Goal: Task Accomplishment & Management: Manage account settings

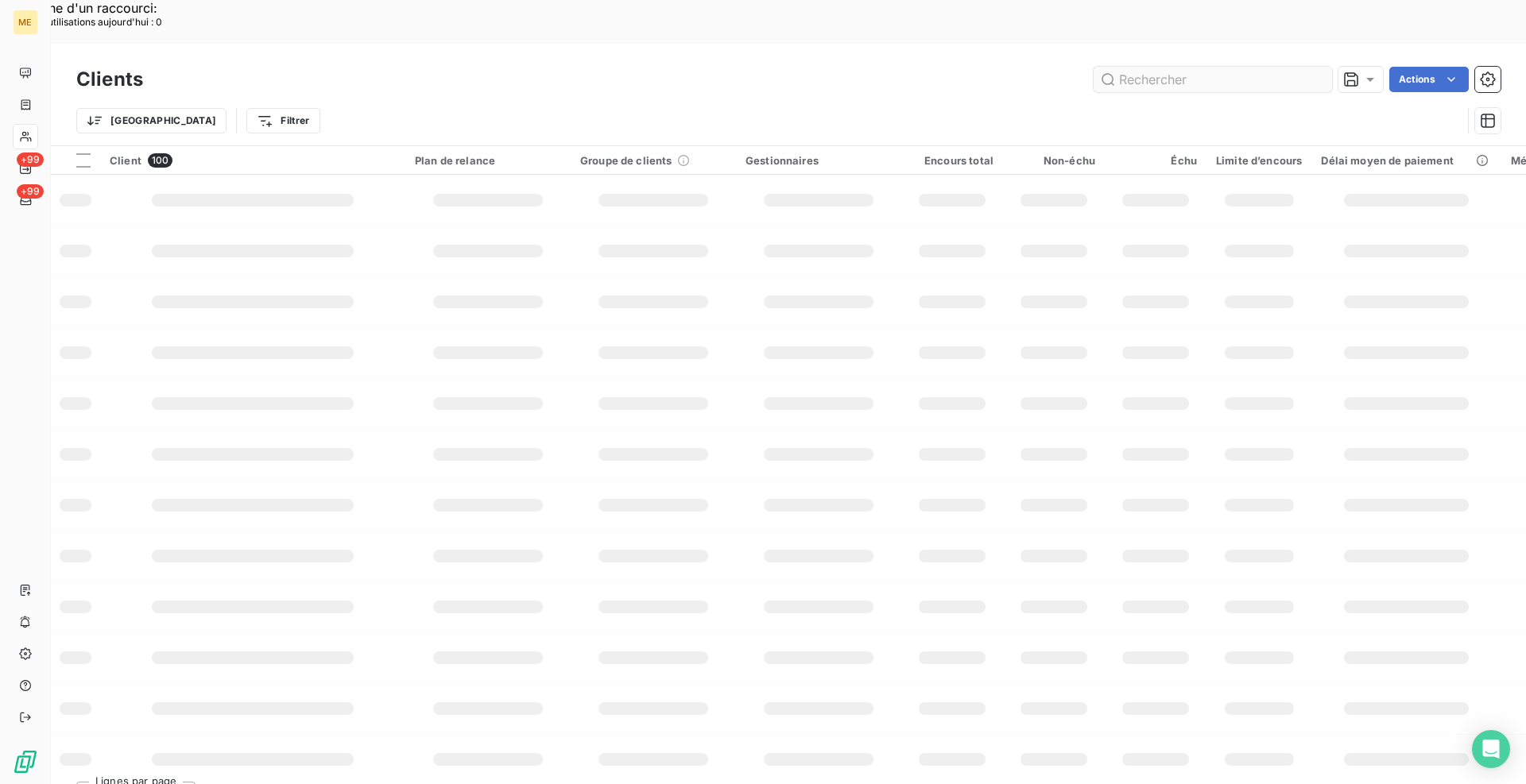
click at [1147, 66] on input "text" at bounding box center [1213, 79] width 239 height 25
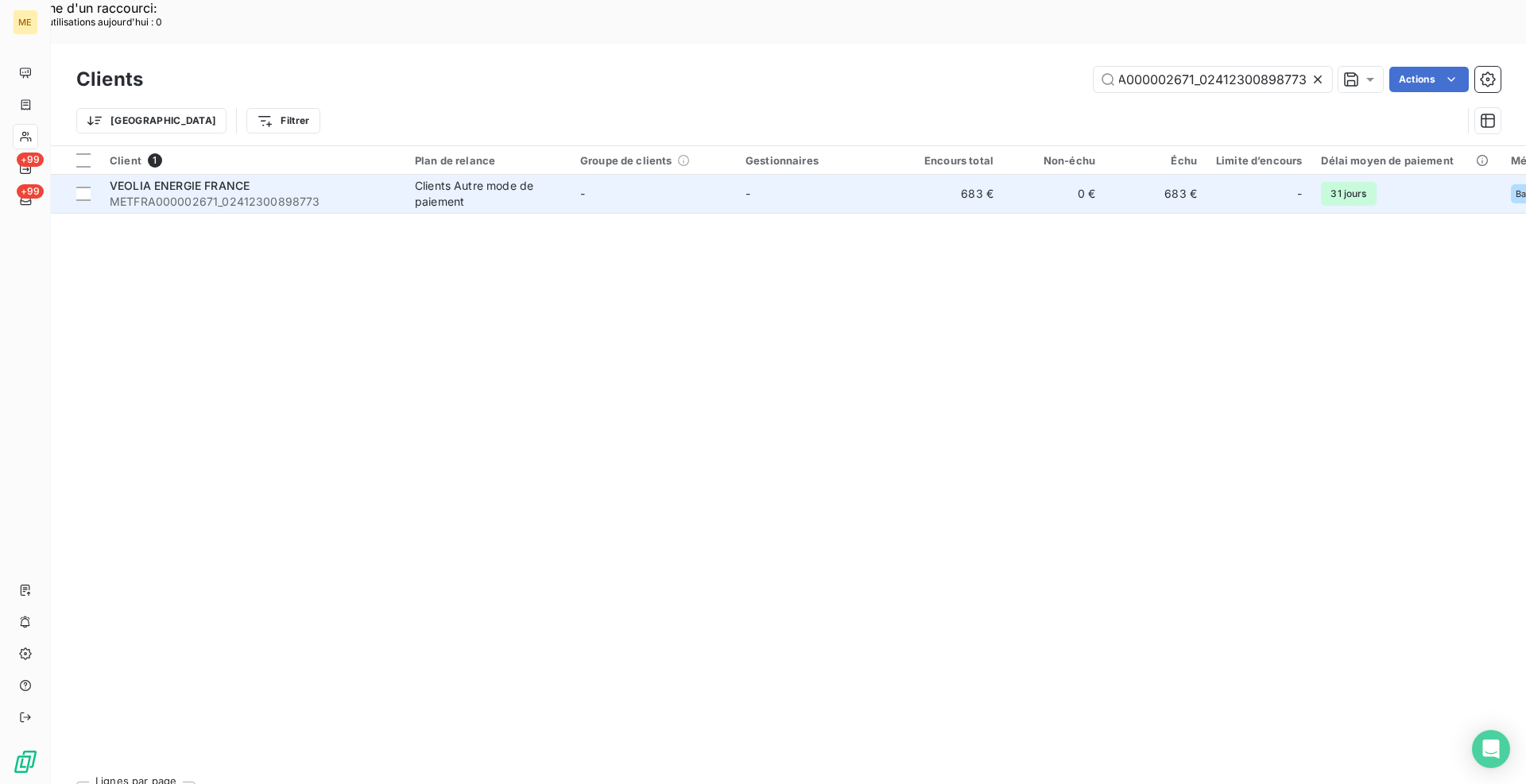
type input "METFRA000002671_02412300898773"
click at [337, 178] on div "VEOLIA ENERGIE FRANCE" at bounding box center [252, 186] width 286 height 16
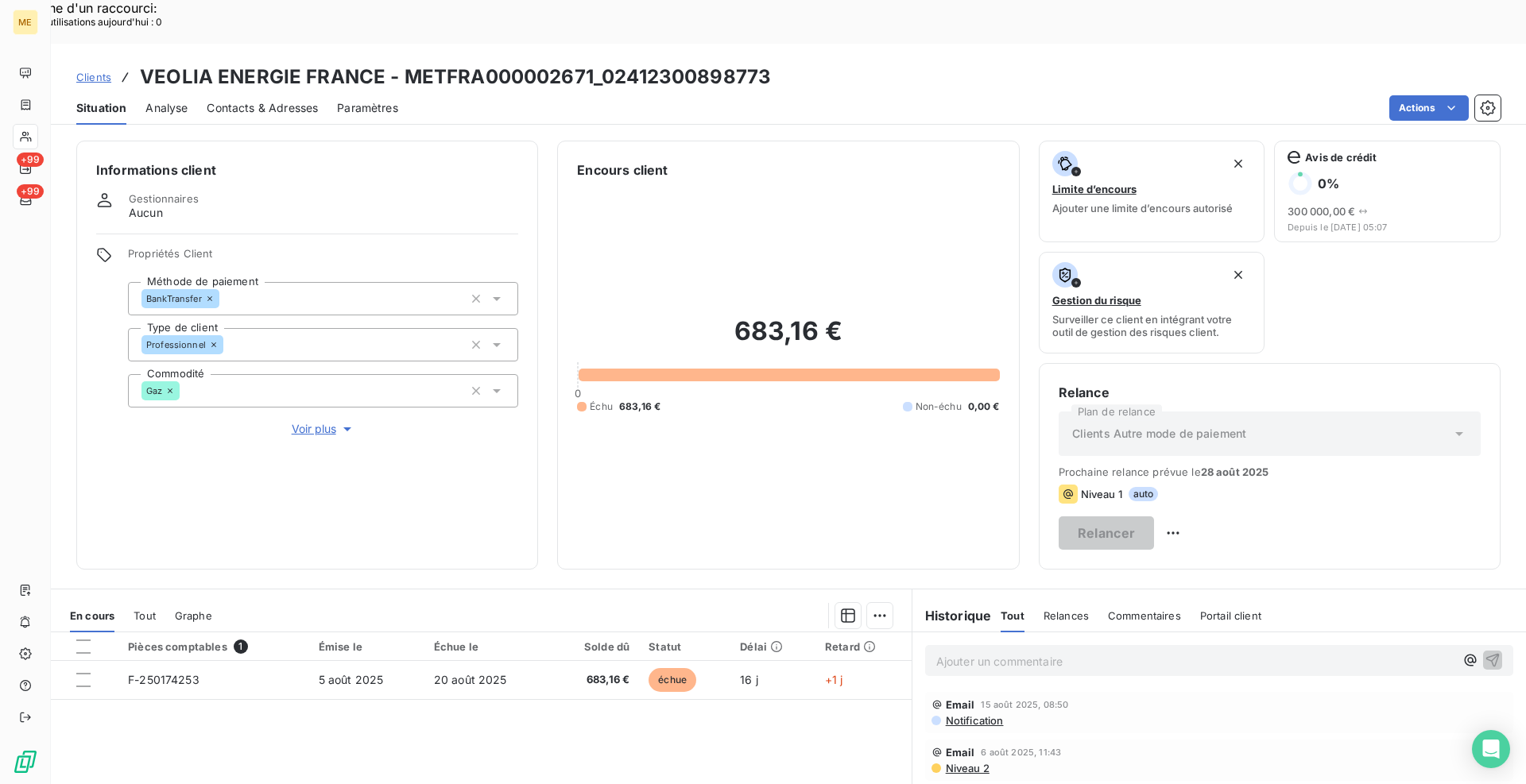
scroll to position [158, 0]
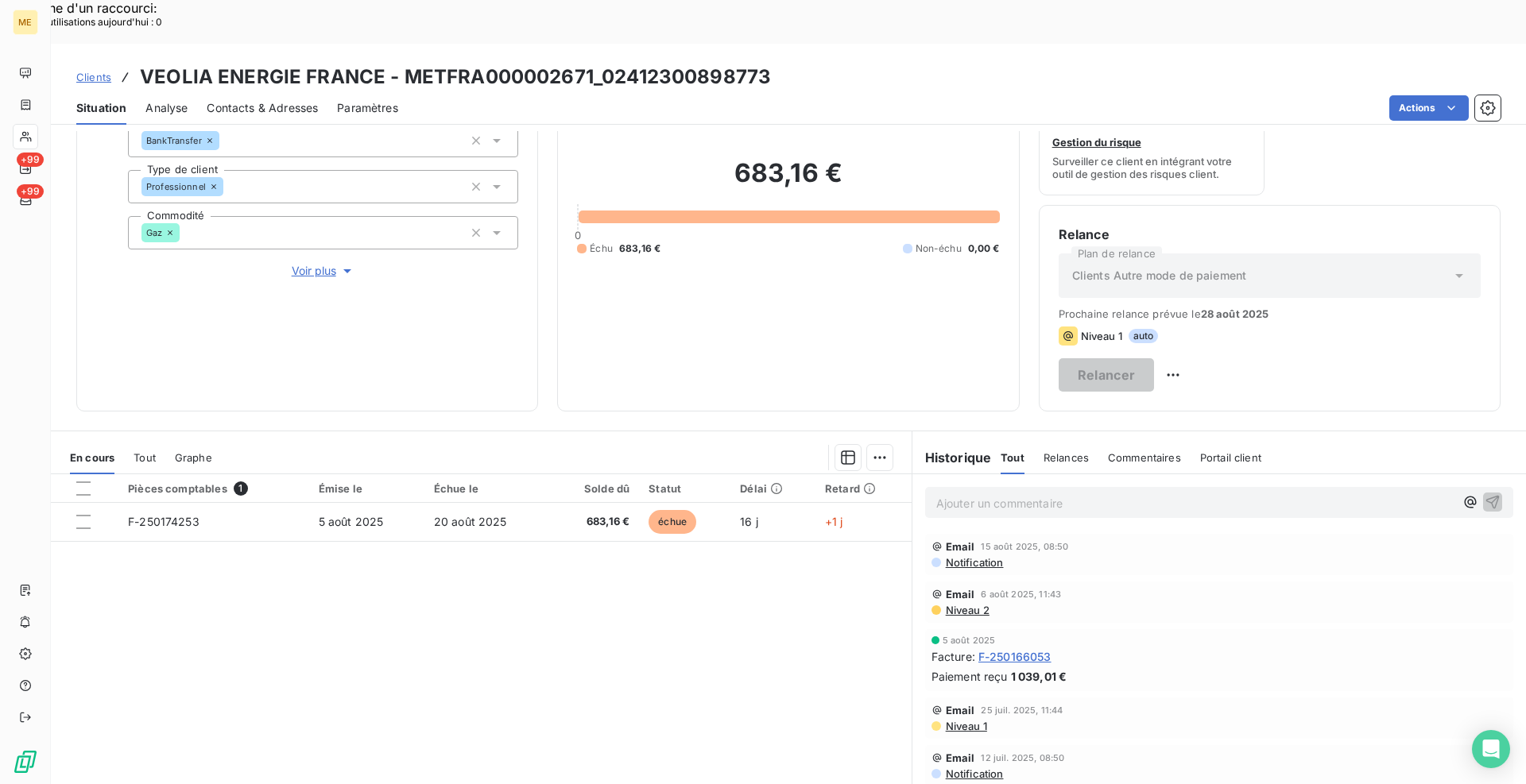
click at [1030, 649] on span "F-250166053" at bounding box center [1015, 657] width 73 height 17
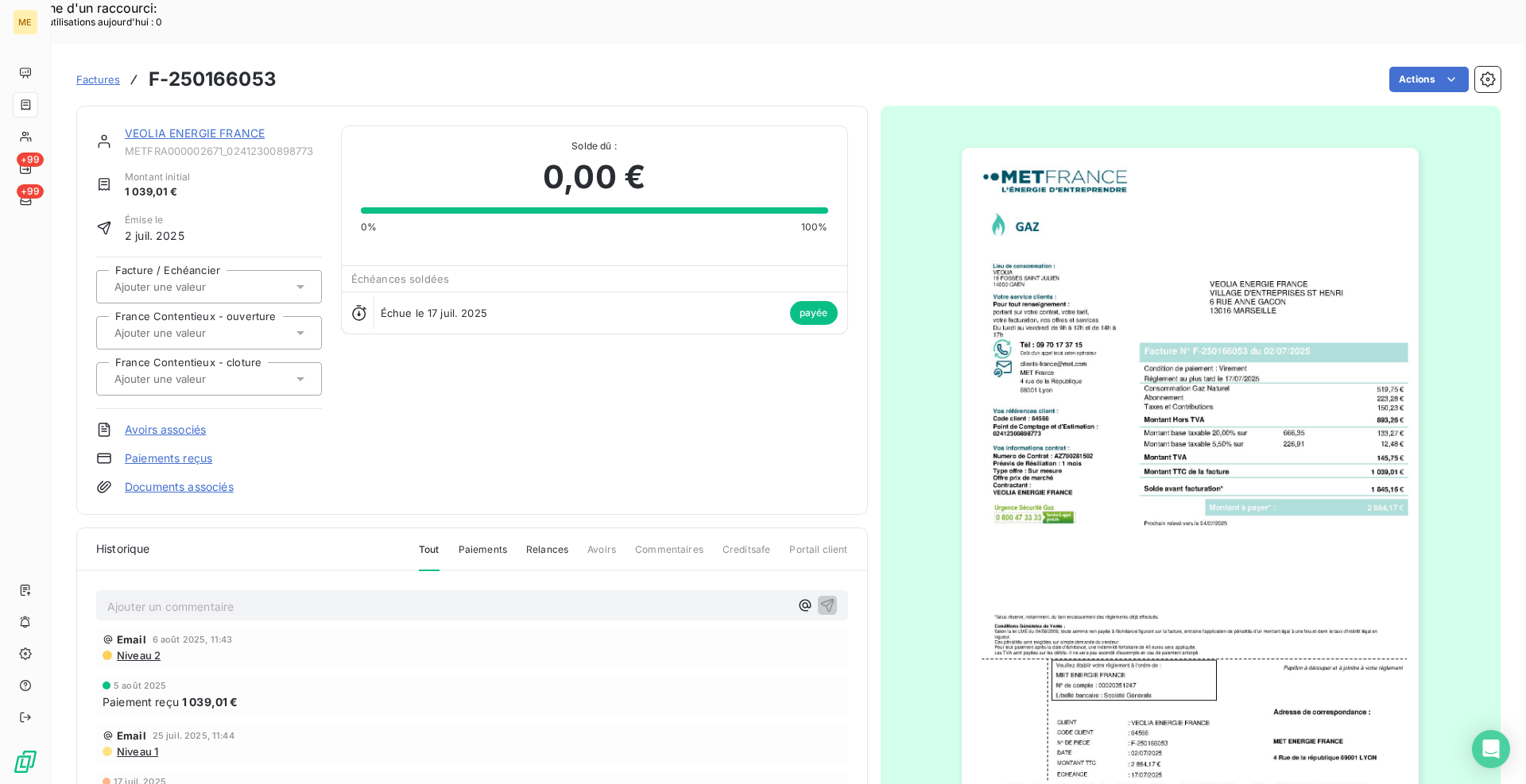
click at [1154, 402] on img "button" at bounding box center [1190, 471] width 457 height 647
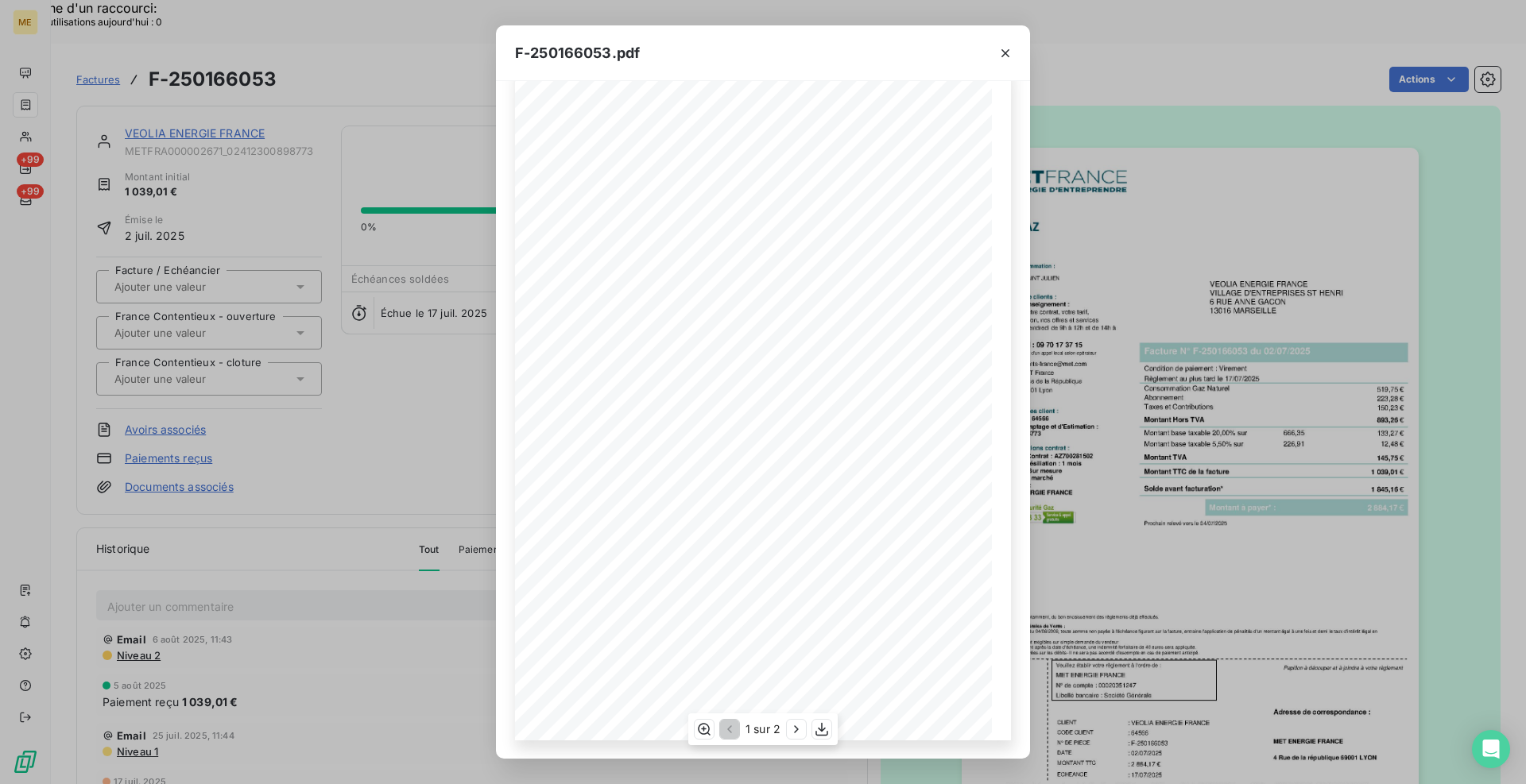
scroll to position [34, 0]
click at [1008, 52] on icon "button" at bounding box center [1006, 54] width 8 height 8
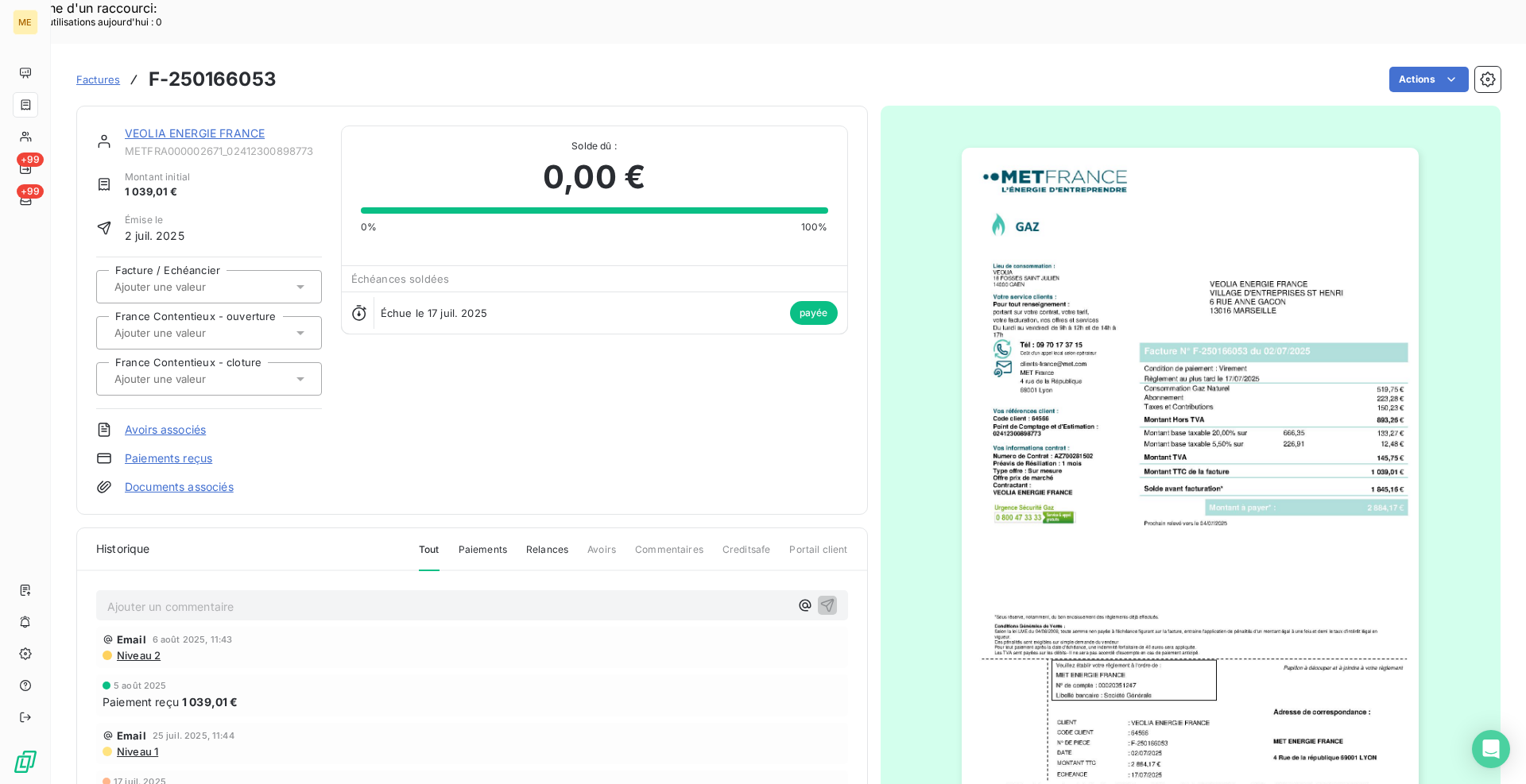
click at [644, 66] on div "Actions" at bounding box center [899, 79] width 1206 height 25
click at [252, 126] on link "VEOLIA ENERGIE FRANCE" at bounding box center [195, 133] width 140 height 14
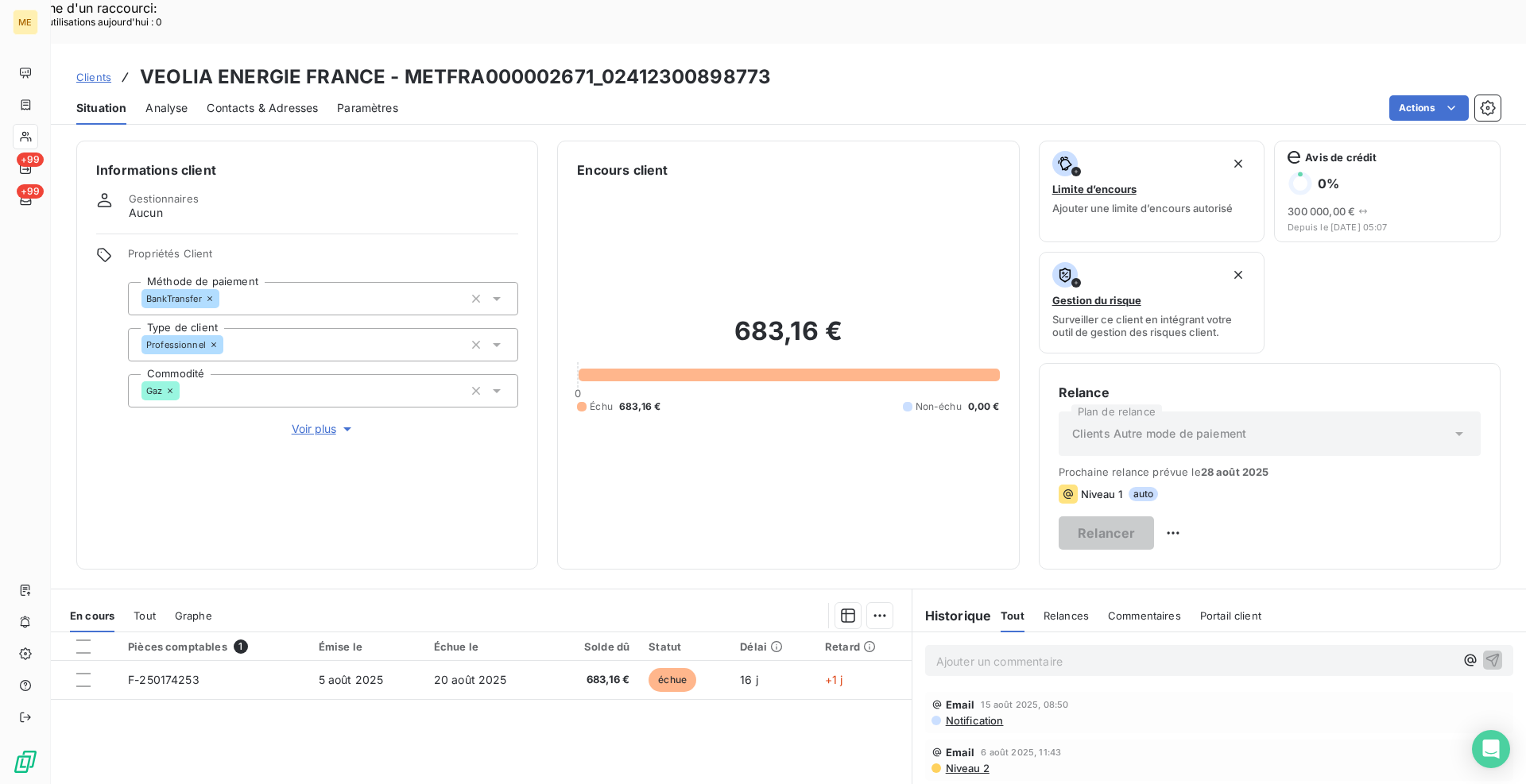
click at [539, 131] on div "Informations client Gestionnaires Aucun Propriétés Client Méthode de paiement B…" at bounding box center [789, 479] width 1476 height 696
click at [539, 461] on div "Informations client Gestionnaires Aucun Propriétés Client Méthode de paiement B…" at bounding box center [789, 354] width 1476 height 429
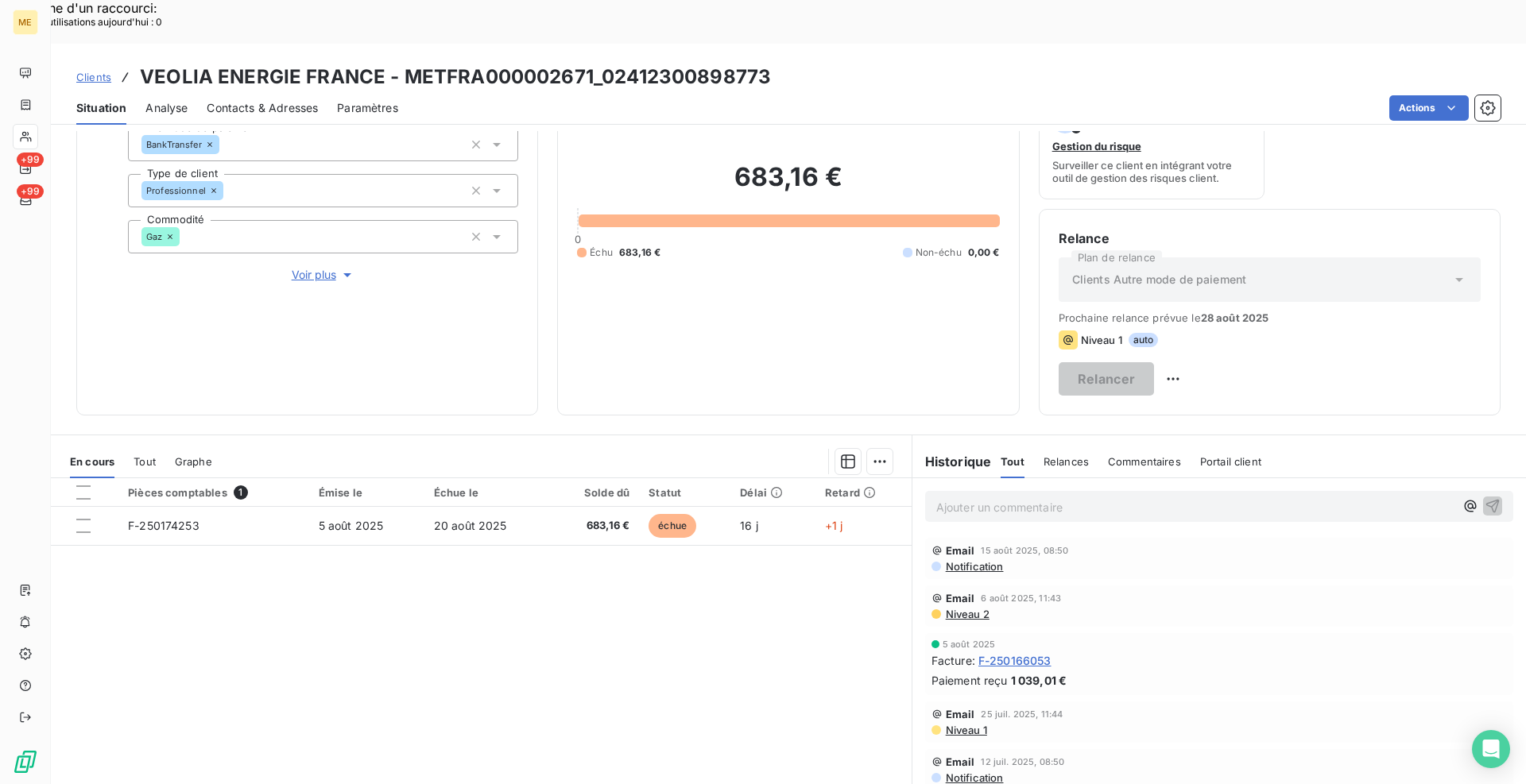
scroll to position [158, 0]
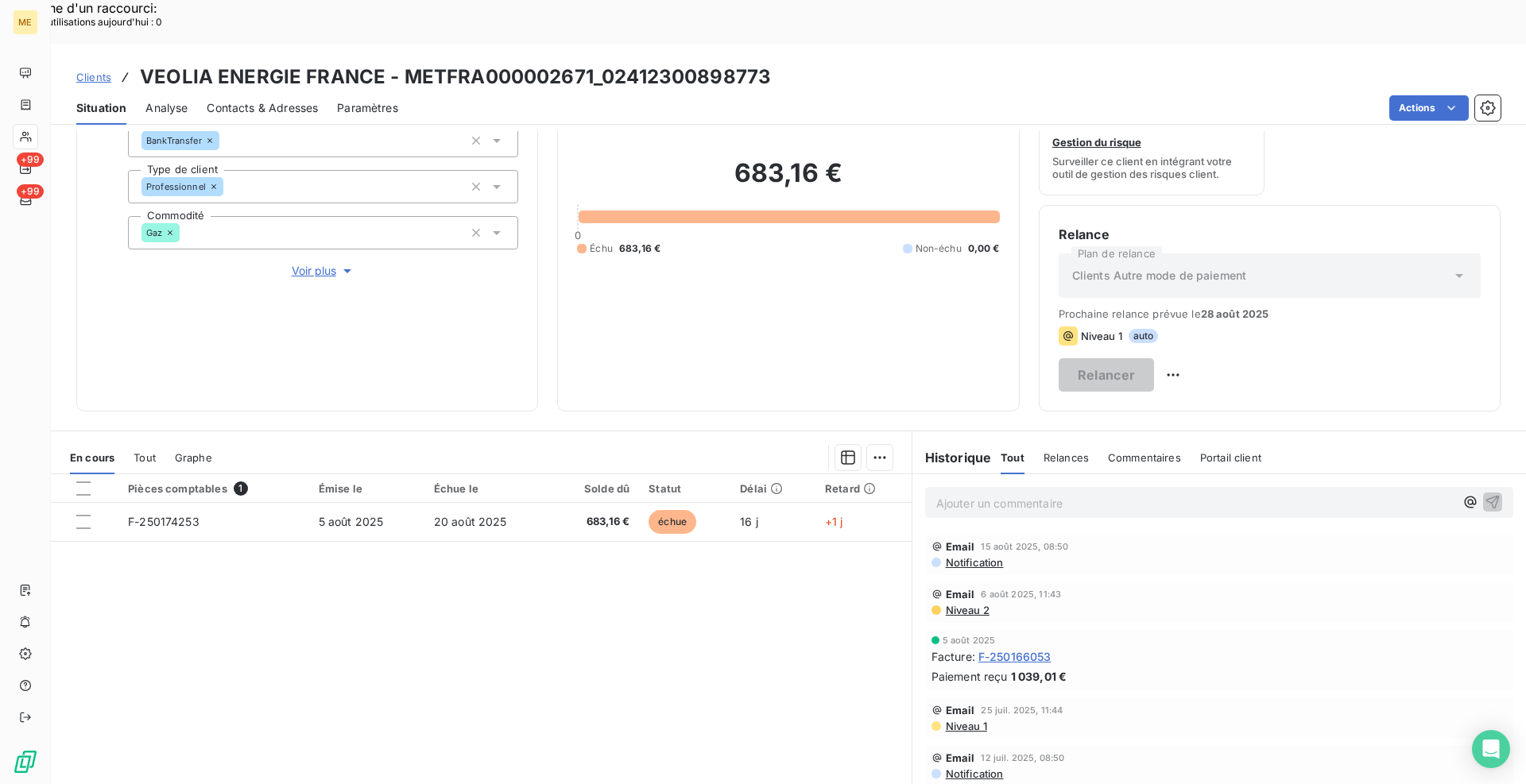
click at [587, 625] on div "Pièces comptables 1 Émise le Échue le Solde dû Statut Délai Retard F-250174253 …" at bounding box center [481, 627] width 861 height 306
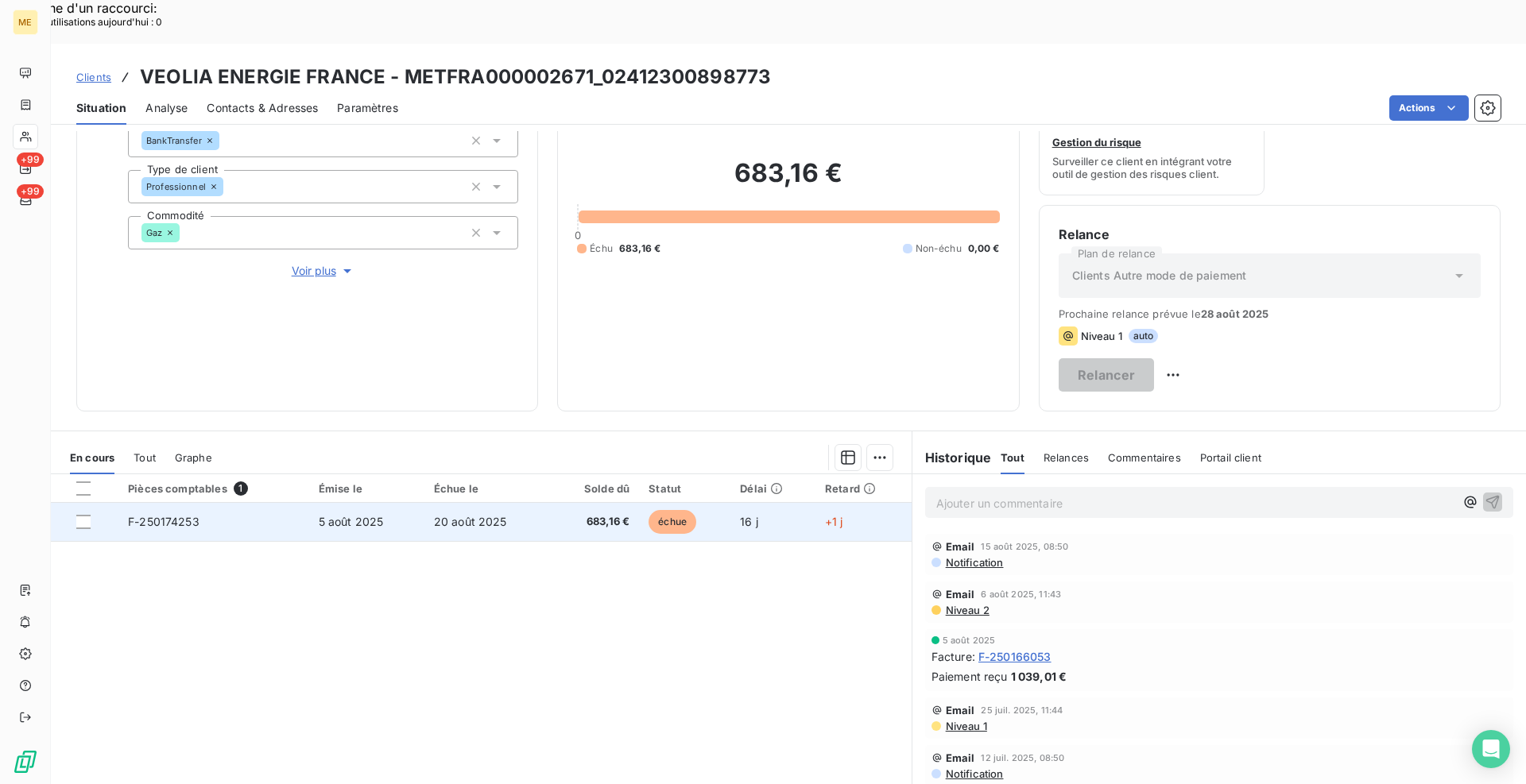
click at [132, 515] on span "F-250174253" at bounding box center [164, 521] width 71 height 14
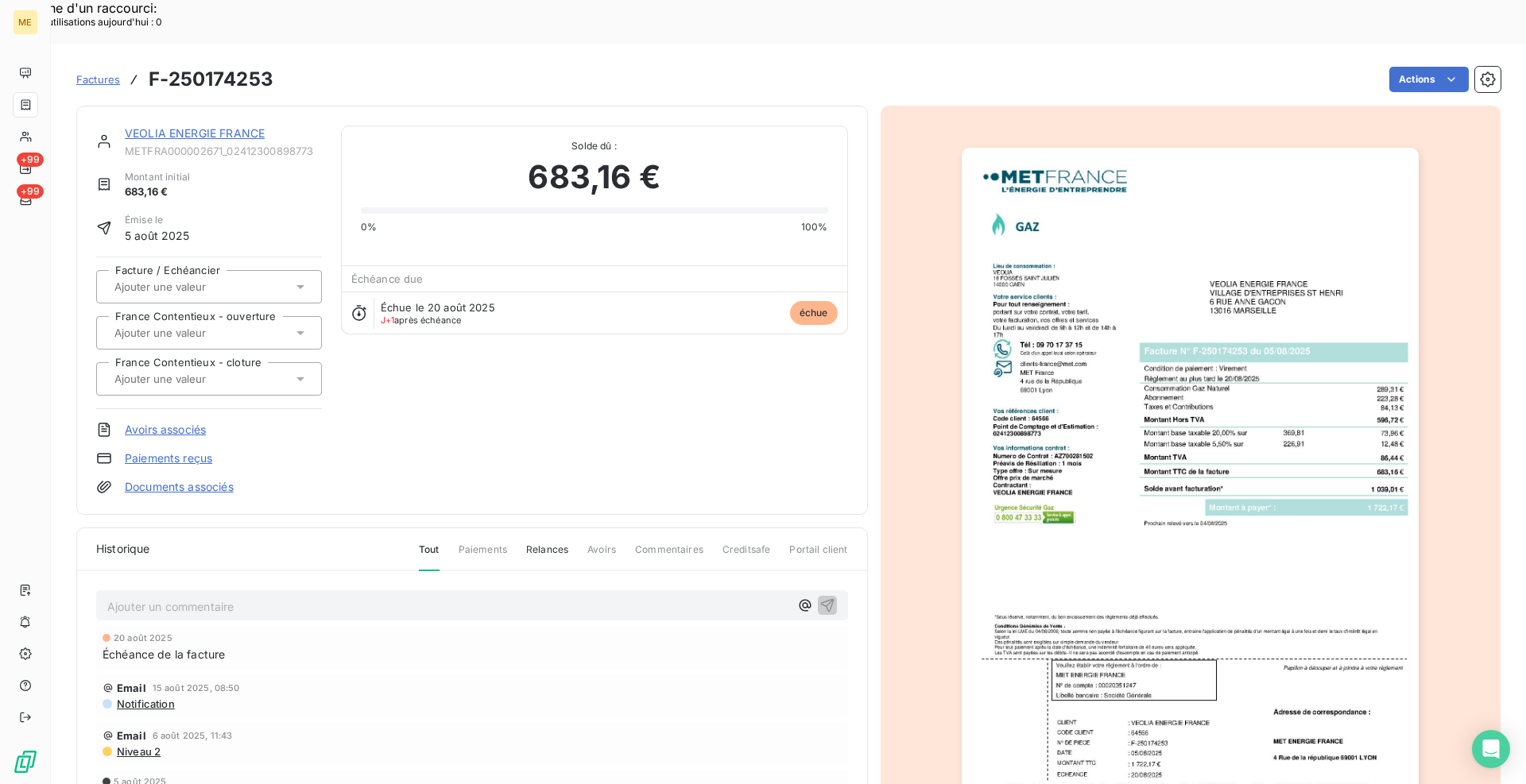
click at [1207, 477] on img "button" at bounding box center [1190, 471] width 457 height 647
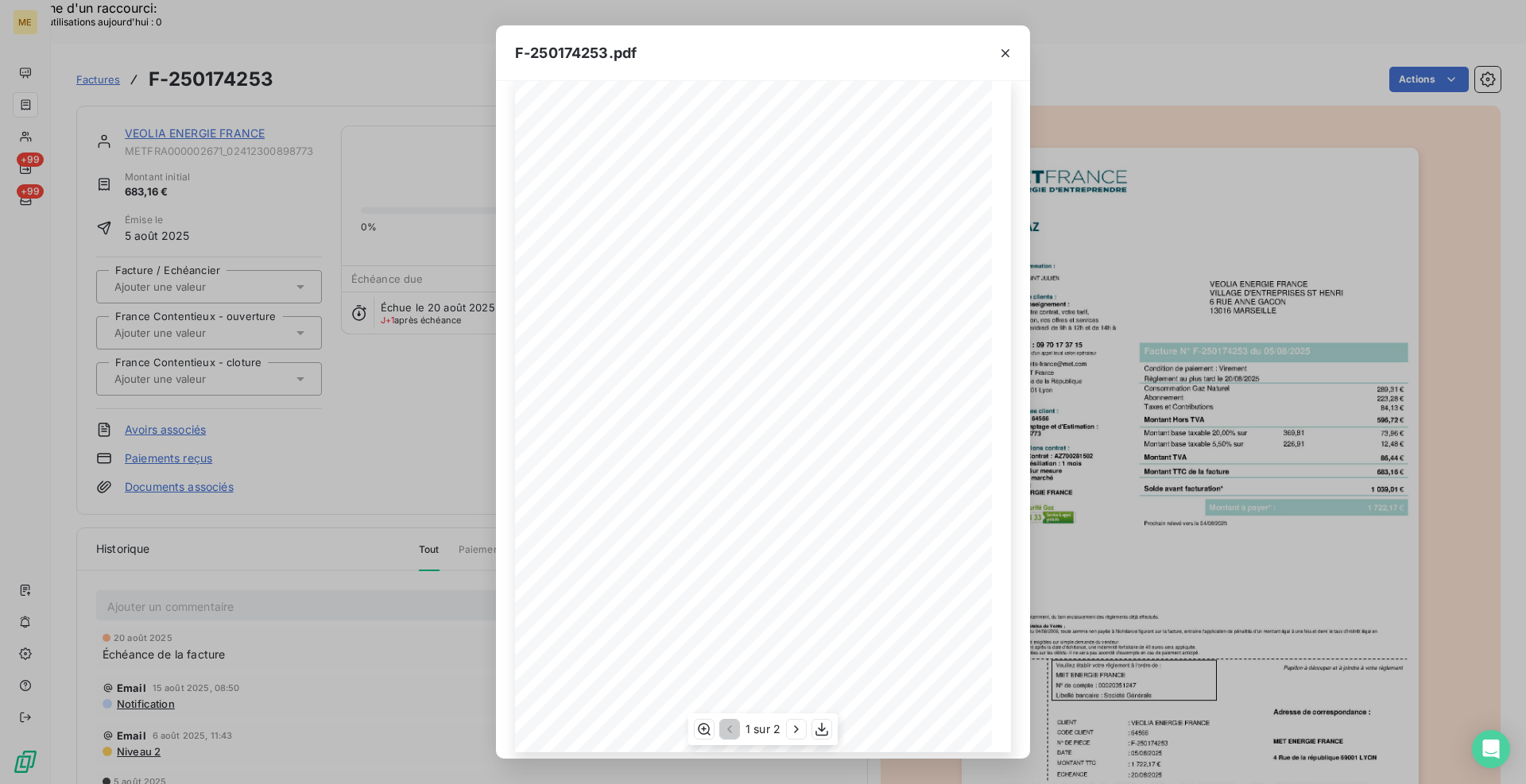
scroll to position [34, 0]
click at [1009, 56] on icon "button" at bounding box center [1006, 54] width 8 height 8
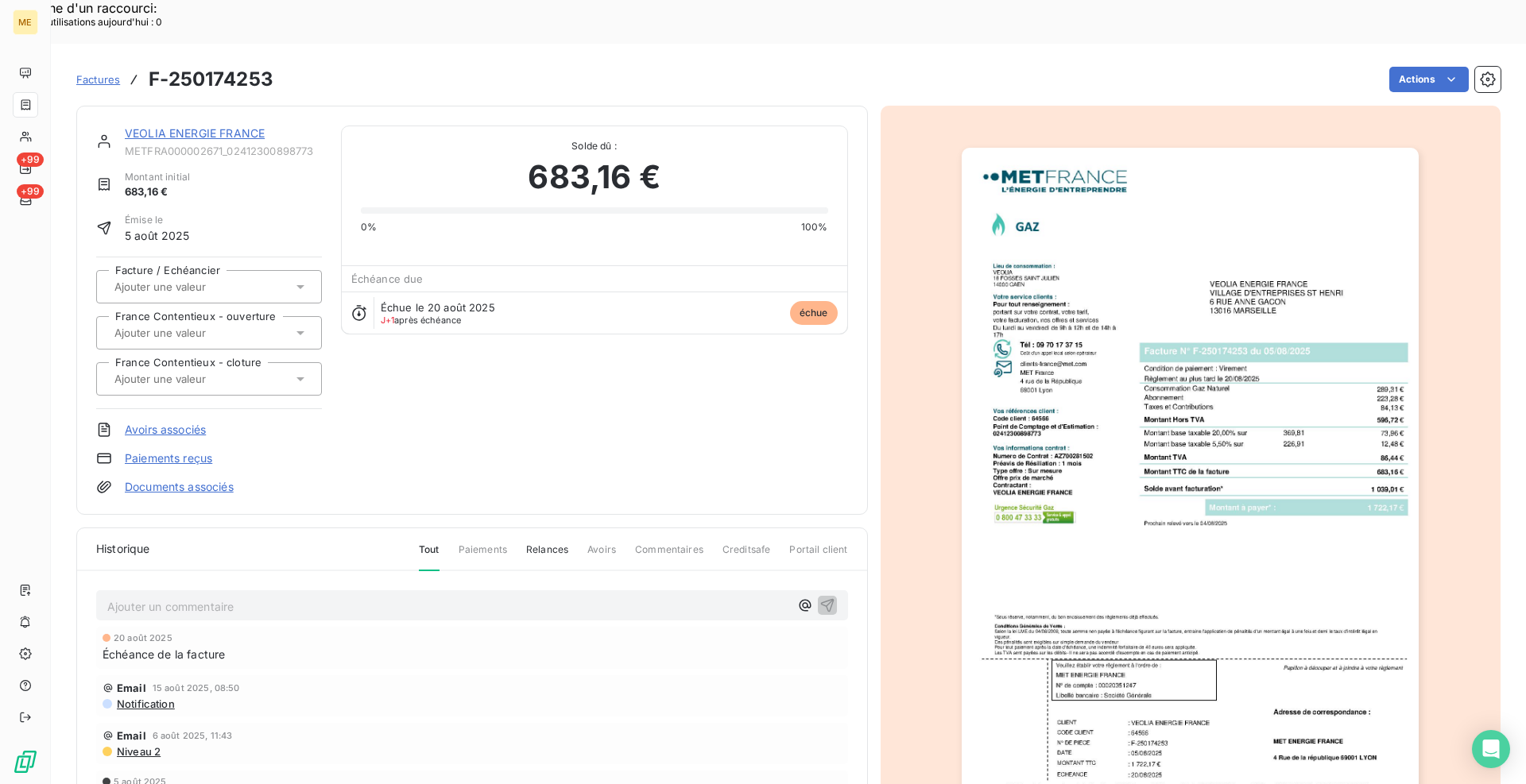
click at [240, 126] on link "VEOLIA ENERGIE FRANCE" at bounding box center [195, 133] width 140 height 14
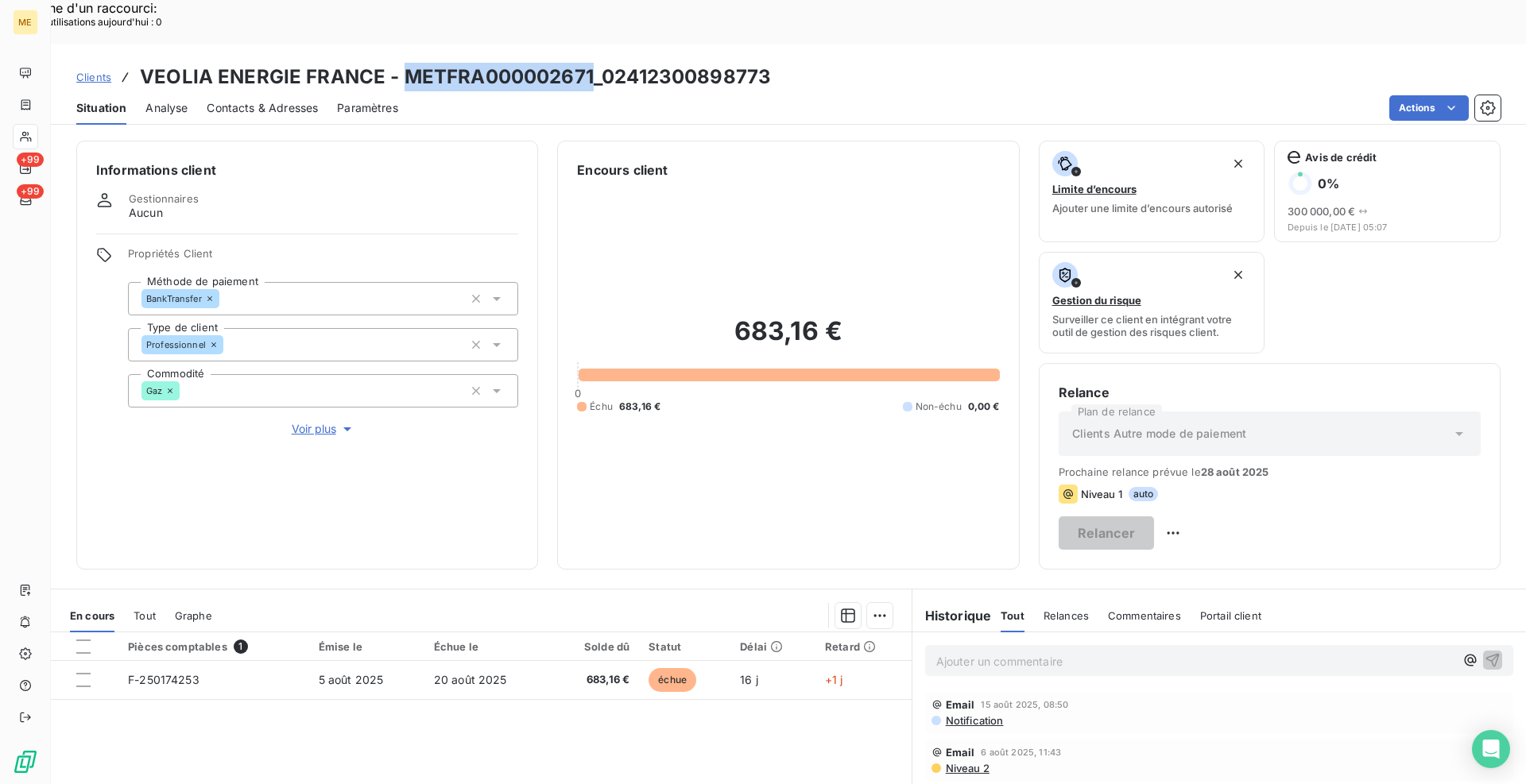
drag, startPoint x: 590, startPoint y: 32, endPoint x: 408, endPoint y: 29, distance: 182.0
click at [408, 62] on h3 "VEOLIA ENERGIE FRANCE - METFRA000002671_02412300898773" at bounding box center [455, 76] width 631 height 28
copy h3 "METFRA000002671"
click at [543, 535] on div "Informations client Gestionnaires Aucun Propriétés Client Méthode de paiement B…" at bounding box center [789, 479] width 1476 height 696
click at [548, 525] on div "Informations client Gestionnaires Aucun Propriétés Client Méthode de paiement B…" at bounding box center [789, 354] width 1476 height 429
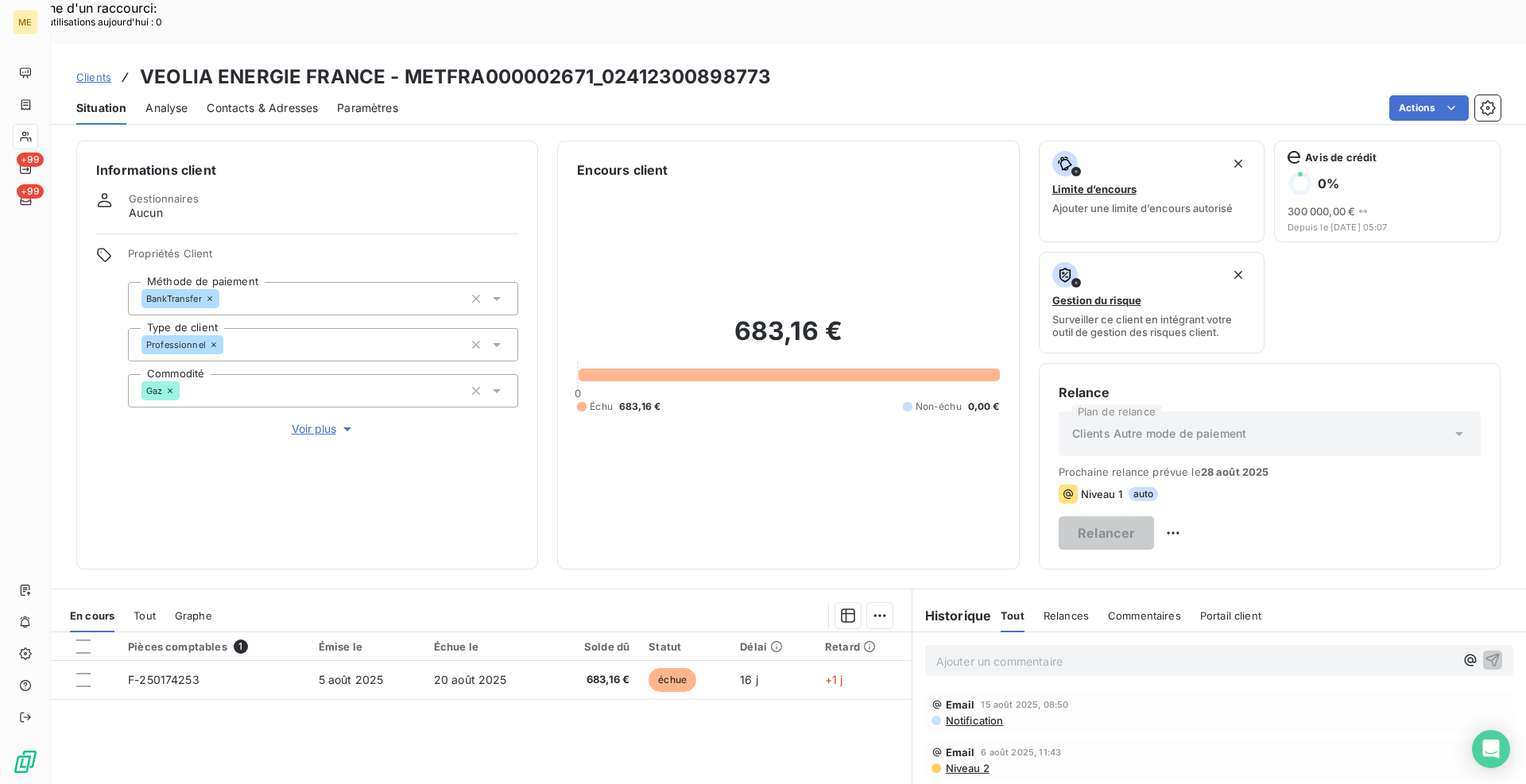
click at [549, 350] on div "Informations client Gestionnaires Aucun Propriétés Client Méthode de paiement B…" at bounding box center [789, 354] width 1476 height 429
click at [982, 652] on p "Ajouter un commentaire ﻿" at bounding box center [1195, 662] width 518 height 19
click at [1073, 652] on p "Ajouter un commentaire ﻿" at bounding box center [1195, 662] width 518 height 19
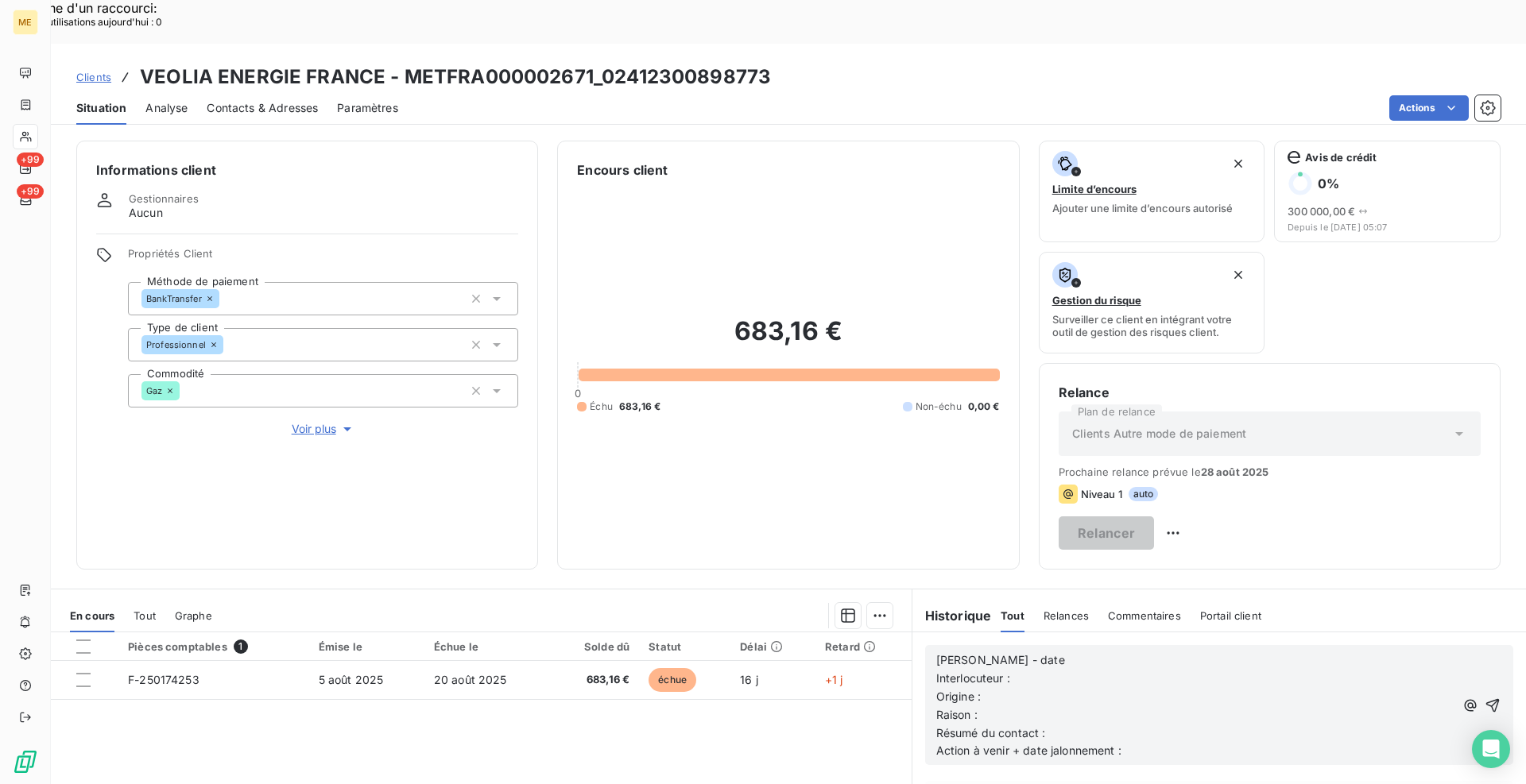
click at [1058, 652] on p "Cindy - date" at bounding box center [1195, 661] width 518 height 19
click at [1051, 670] on p "Interlocuteur :" at bounding box center [1195, 679] width 518 height 19
click at [1039, 688] on p "Origine :" at bounding box center [1195, 697] width 518 height 19
click at [1060, 706] on p "Raison :" at bounding box center [1195, 715] width 518 height 19
click at [1060, 725] on p "Résumé du contact :" at bounding box center [1195, 734] width 518 height 19
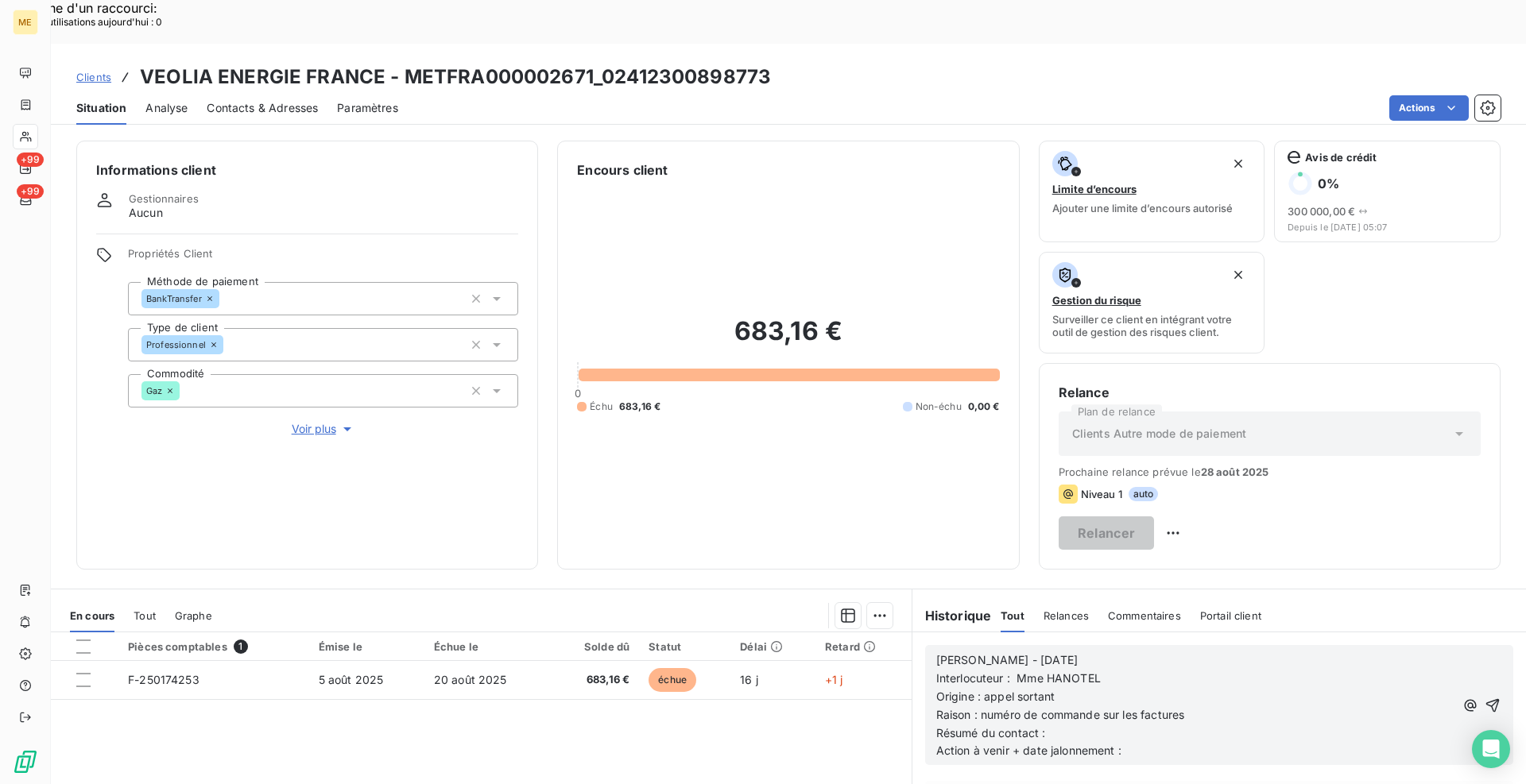
click at [1080, 725] on p "Résumé du contact :" at bounding box center [1195, 734] width 518 height 19
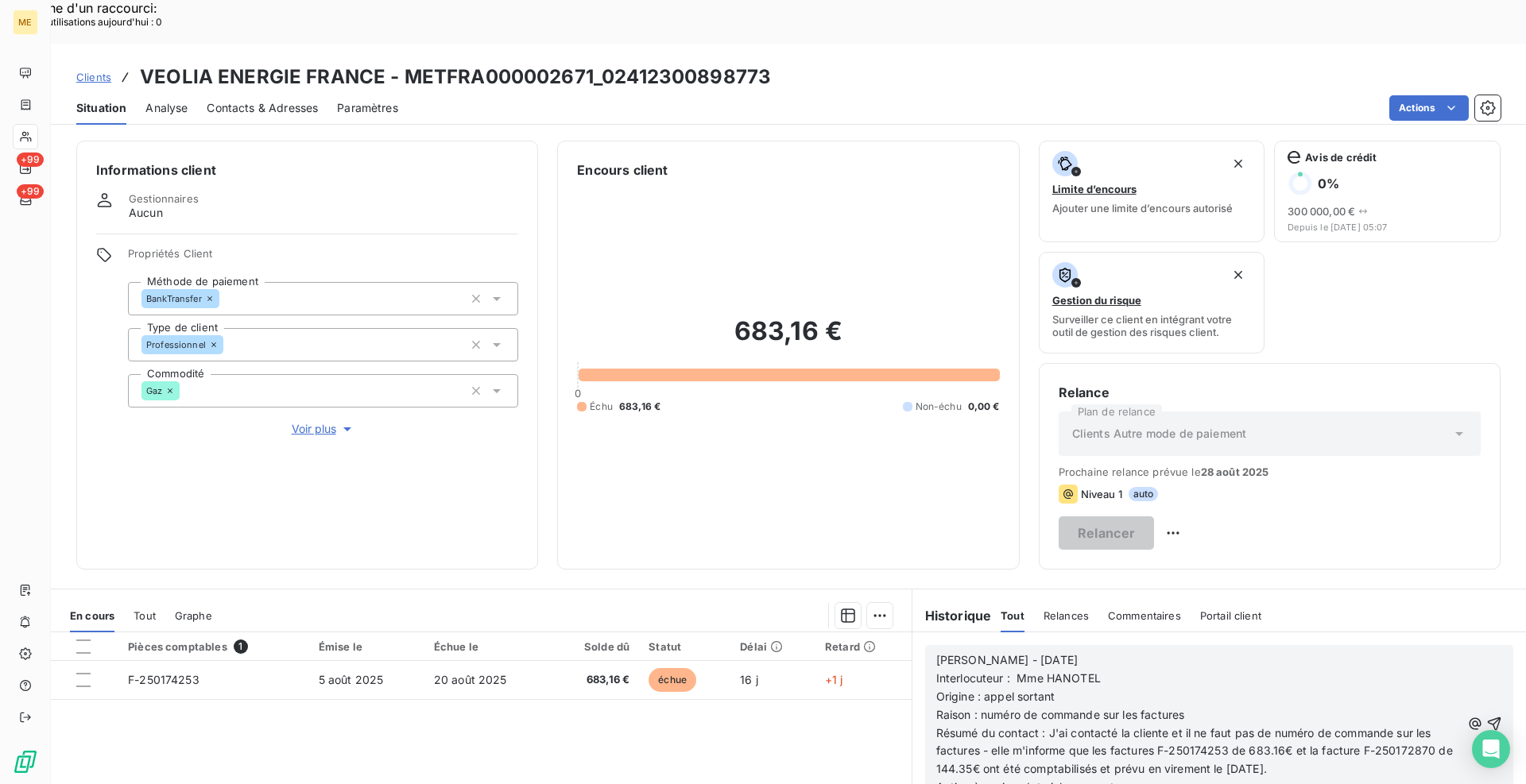
drag, startPoint x: 1120, startPoint y: 742, endPoint x: 921, endPoint y: 746, distance: 199.0
click at [926, 746] on div "Cindy - 21/08/2025 Interlocuteur : Mme HANOTEL Origine : appel sortant Raison :…" at bounding box center [1219, 723] width 588 height 156
drag, startPoint x: 1313, startPoint y: 727, endPoint x: 914, endPoint y: 614, distance: 414.7
click at [914, 632] on div "Cindy - 21/08/2025 Interlocuteur : Mme HANOTEL Origine : appel sortant Raison :…" at bounding box center [1219, 714] width 614 height 164
copy div "Cindy - 21/08/2025 Interlocuteur : Mme HANOTEL Origine : appel sortant Raison :…"
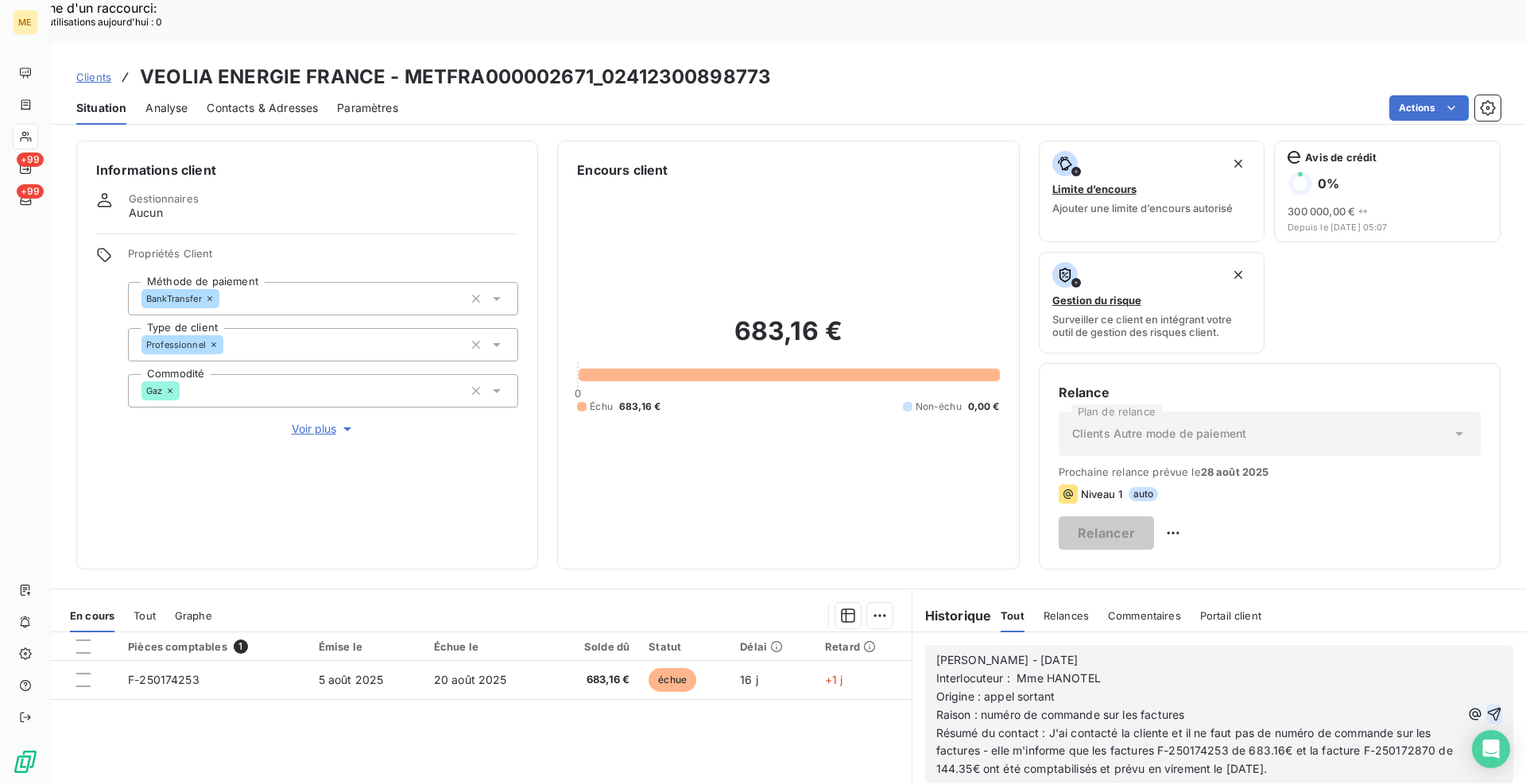
click at [1487, 706] on icon "button" at bounding box center [1495, 714] width 16 height 16
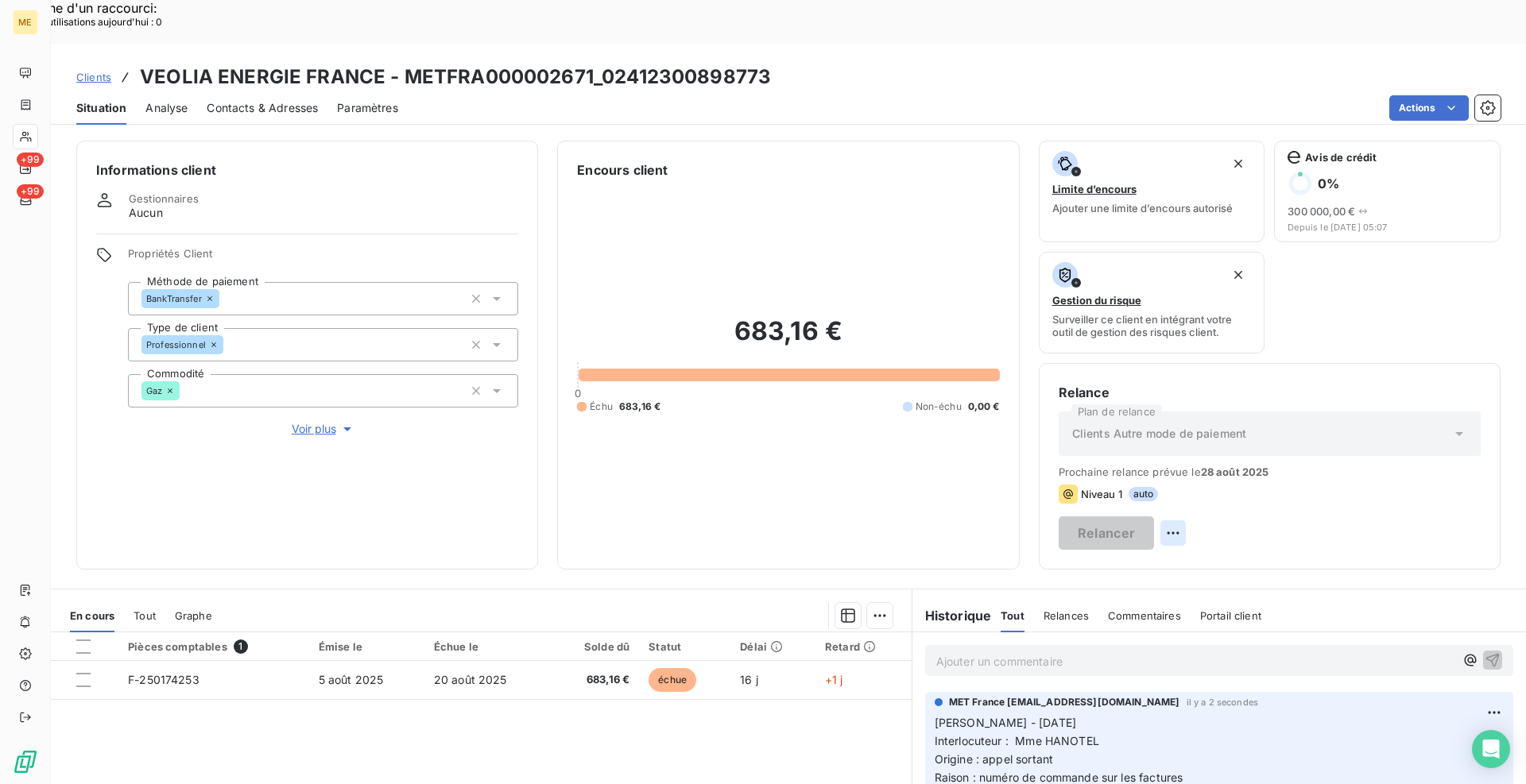
click at [1433, 517] on div "Replanifier cette action" at bounding box center [1391, 524] width 142 height 25
select select "7"
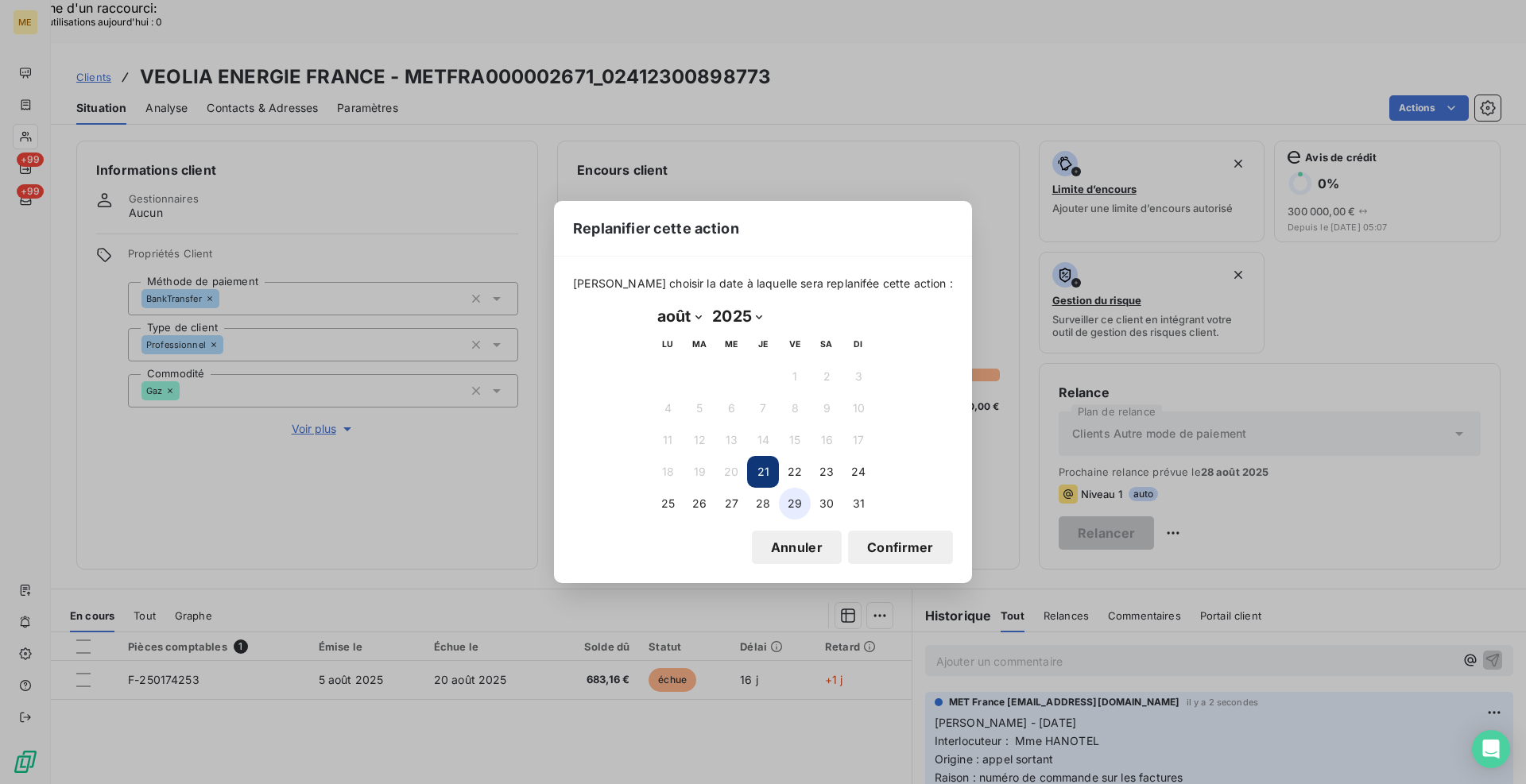
click at [806, 499] on button "29" at bounding box center [794, 503] width 32 height 32
click at [893, 552] on button "Confirmer" at bounding box center [901, 547] width 105 height 33
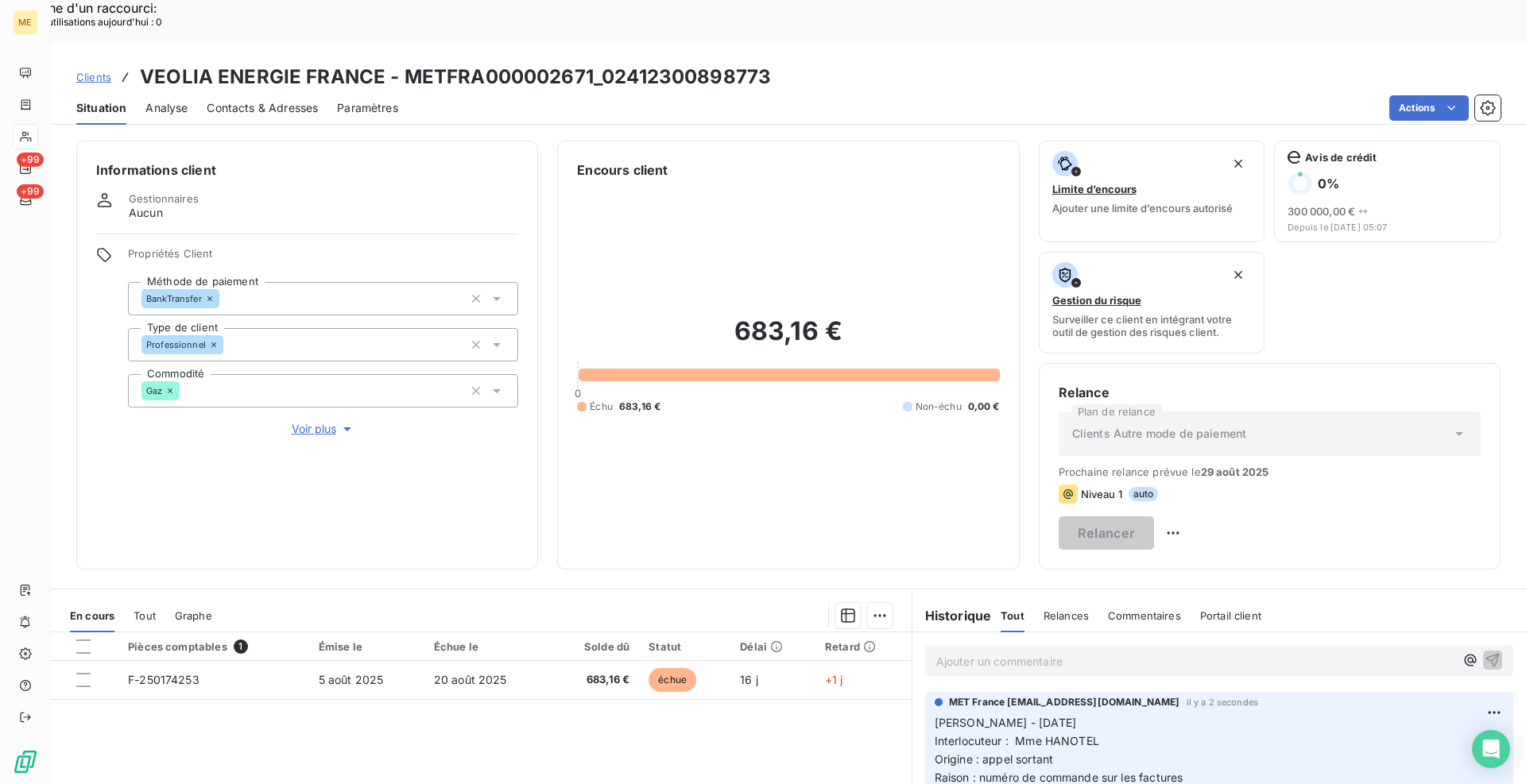
click at [1030, 510] on div "Informations client Gestionnaires Aucun Propriétés Client Méthode de paiement B…" at bounding box center [789, 354] width 1476 height 429
click at [505, 85] on div "Clients VEOLIA ENERGIE FRANCE - METFRA000002671_02412300898773 Situation Analys…" at bounding box center [789, 435] width 1476 height 784
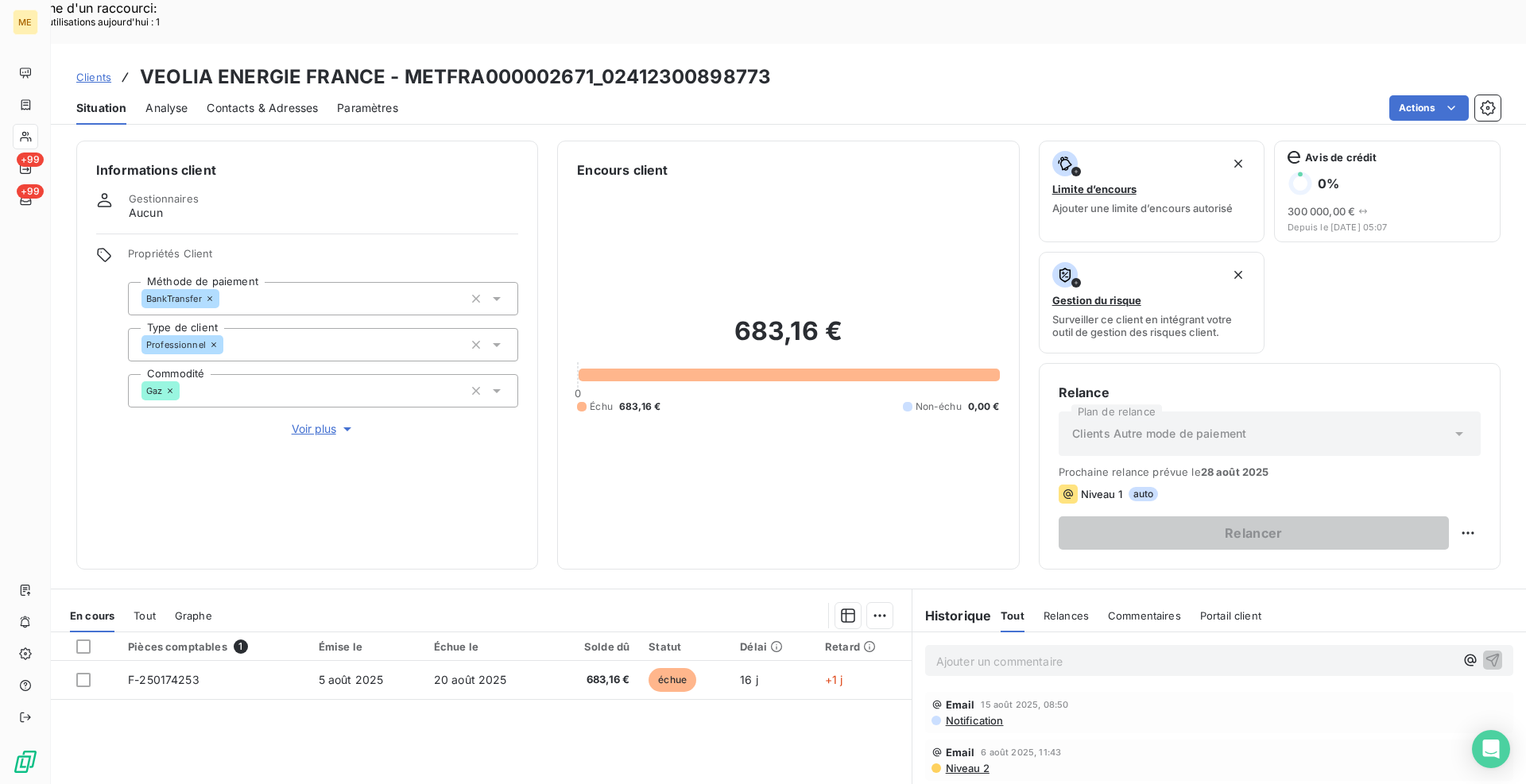
click at [84, 62] on div "Clients VEOLIA ENERGIE FRANCE - METFRA000002671_02412300898773" at bounding box center [423, 76] width 694 height 28
click at [85, 71] on span "Clients" at bounding box center [93, 77] width 35 height 13
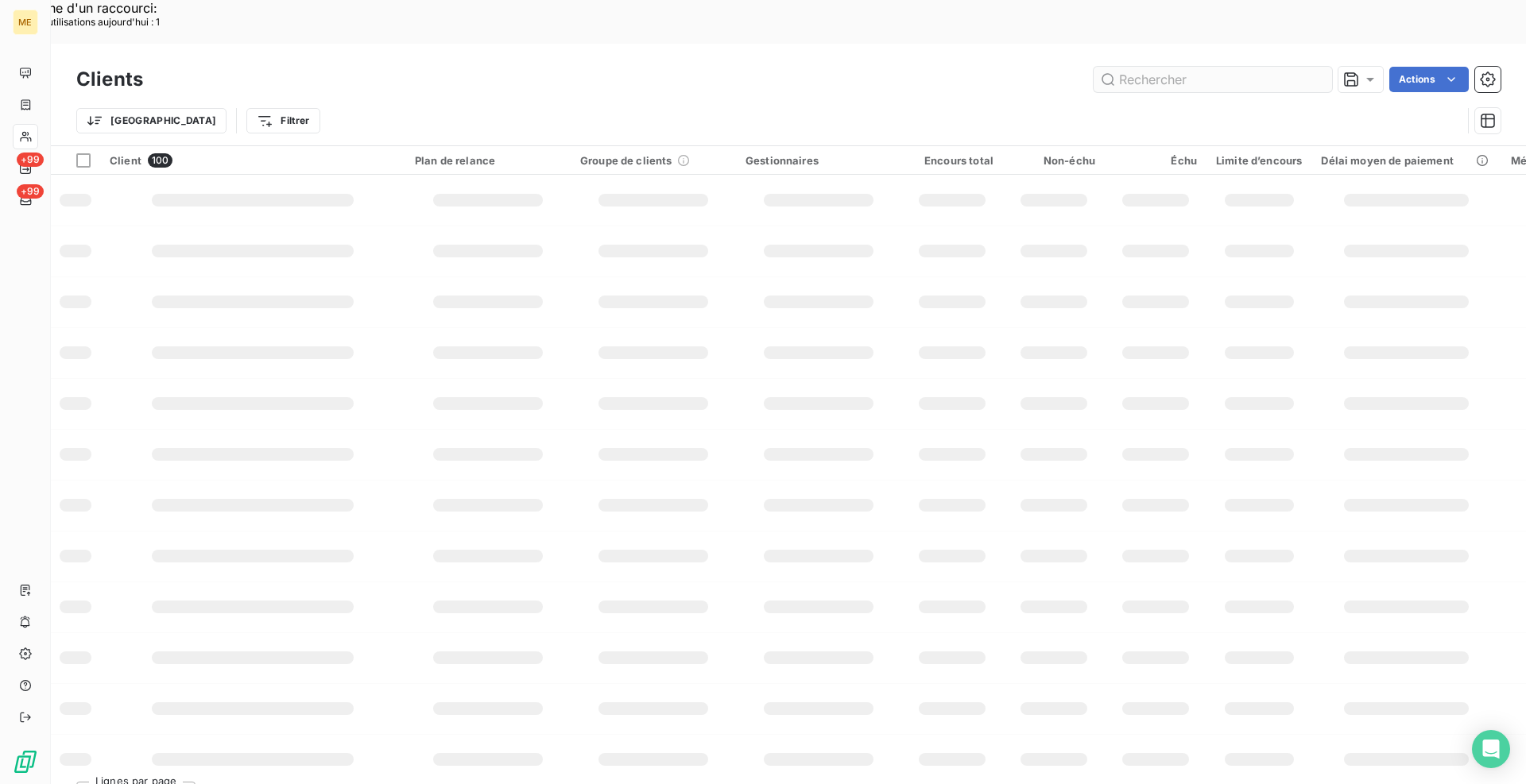
click at [1157, 66] on input "text" at bounding box center [1213, 79] width 239 height 25
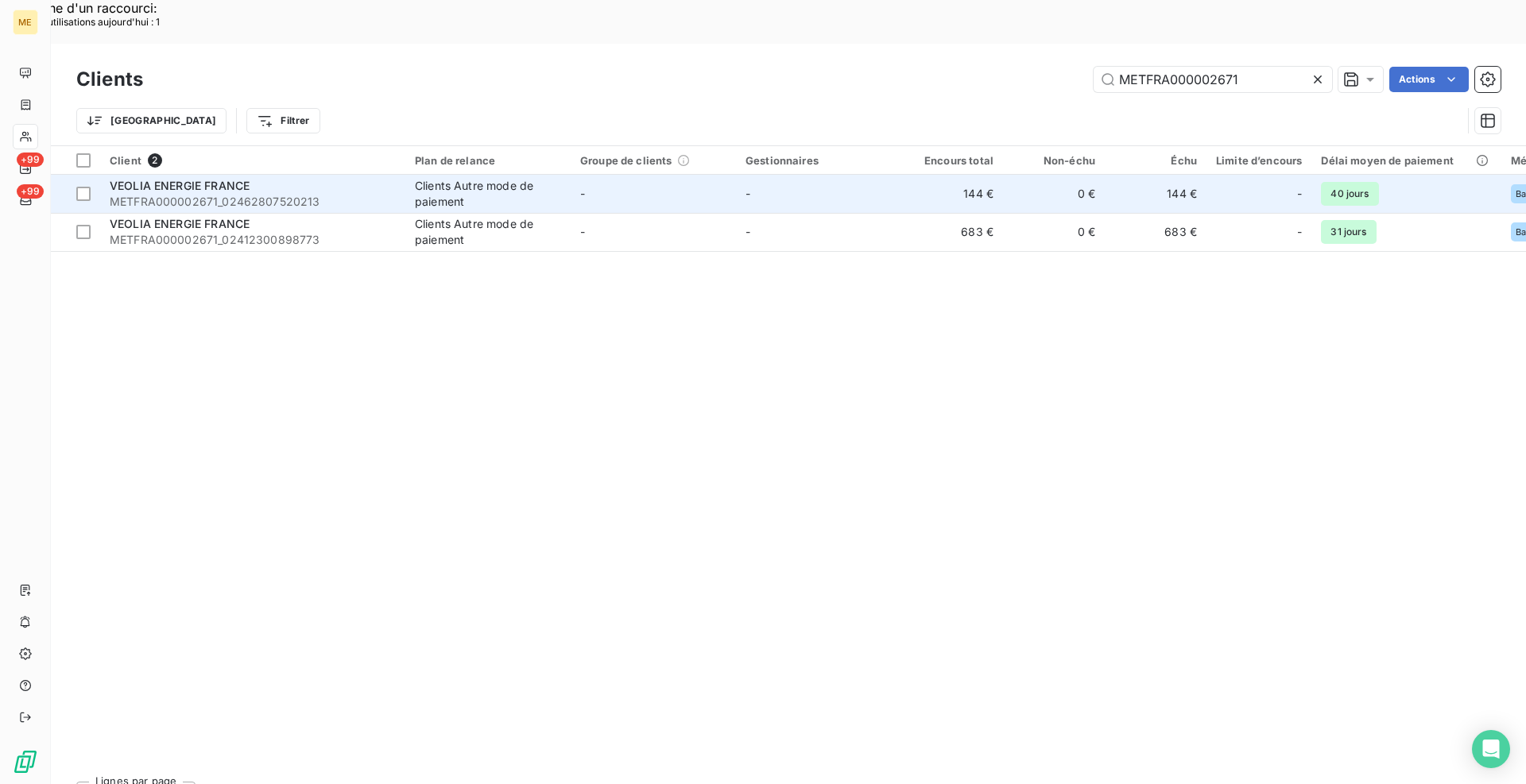
type input "METFRA000002671"
click at [368, 194] on span "METFRA000002671_02462807520213" at bounding box center [252, 202] width 286 height 16
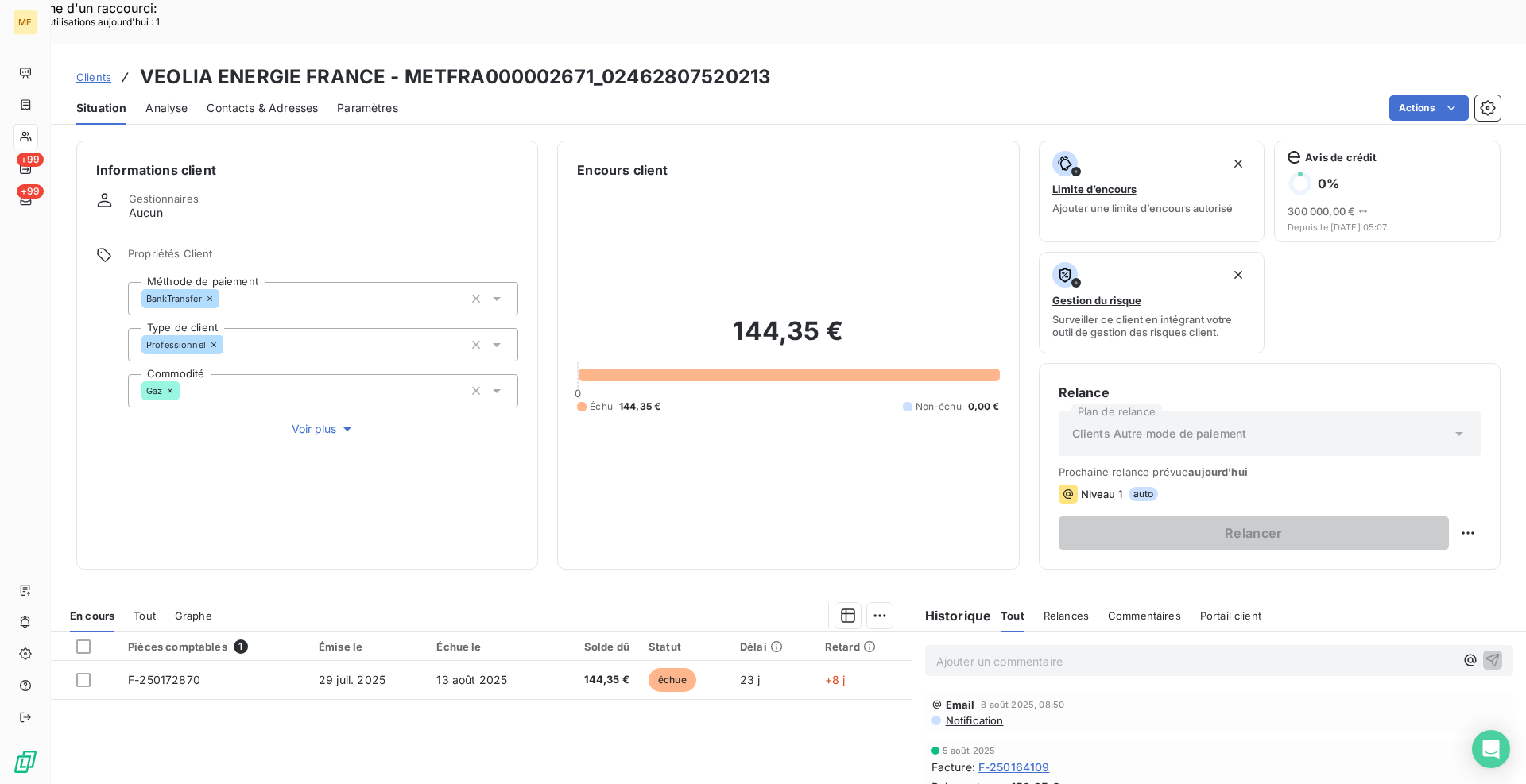
click at [547, 336] on div "Informations client Gestionnaires Aucun Propriétés Client Méthode de paiement B…" at bounding box center [789, 354] width 1476 height 429
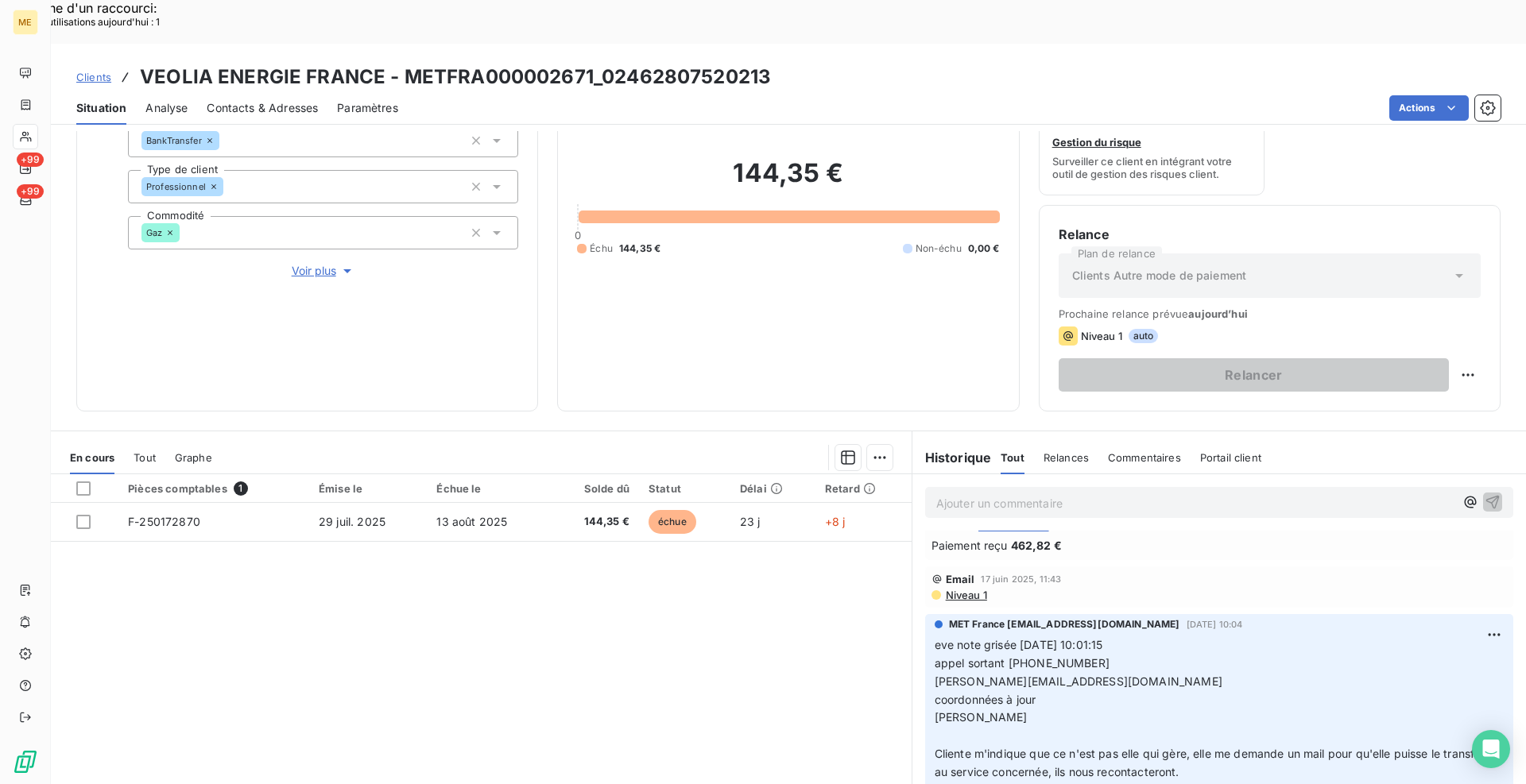
scroll to position [159, 0]
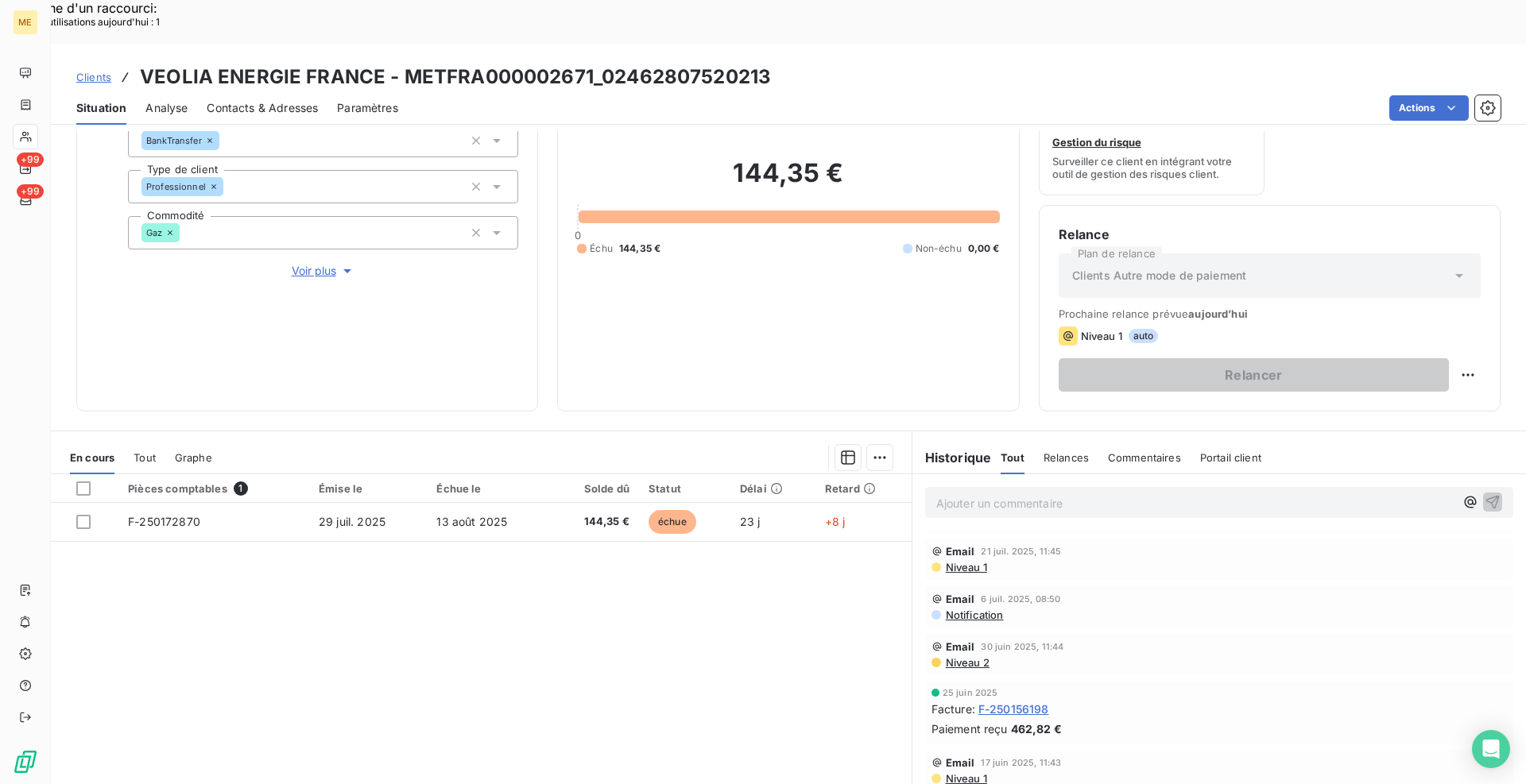
click at [535, 343] on div "Informations client Gestionnaires Aucun Propriétés Client Méthode de paiement B…" at bounding box center [307, 196] width 462 height 429
click at [545, 366] on div "Informations client Gestionnaires Aucun Propriétés Client Méthode de paiement B…" at bounding box center [789, 196] width 1476 height 429
click at [544, 354] on div "Informations client Gestionnaires Aucun Propriétés Client Méthode de paiement B…" at bounding box center [789, 196] width 1476 height 429
click at [540, 348] on div "Informations client Gestionnaires Aucun Propriétés Client Méthode de paiement B…" at bounding box center [789, 196] width 1476 height 429
click at [538, 348] on div "Informations client Gestionnaires Aucun Propriétés Client Méthode de paiement B…" at bounding box center [789, 196] width 1476 height 429
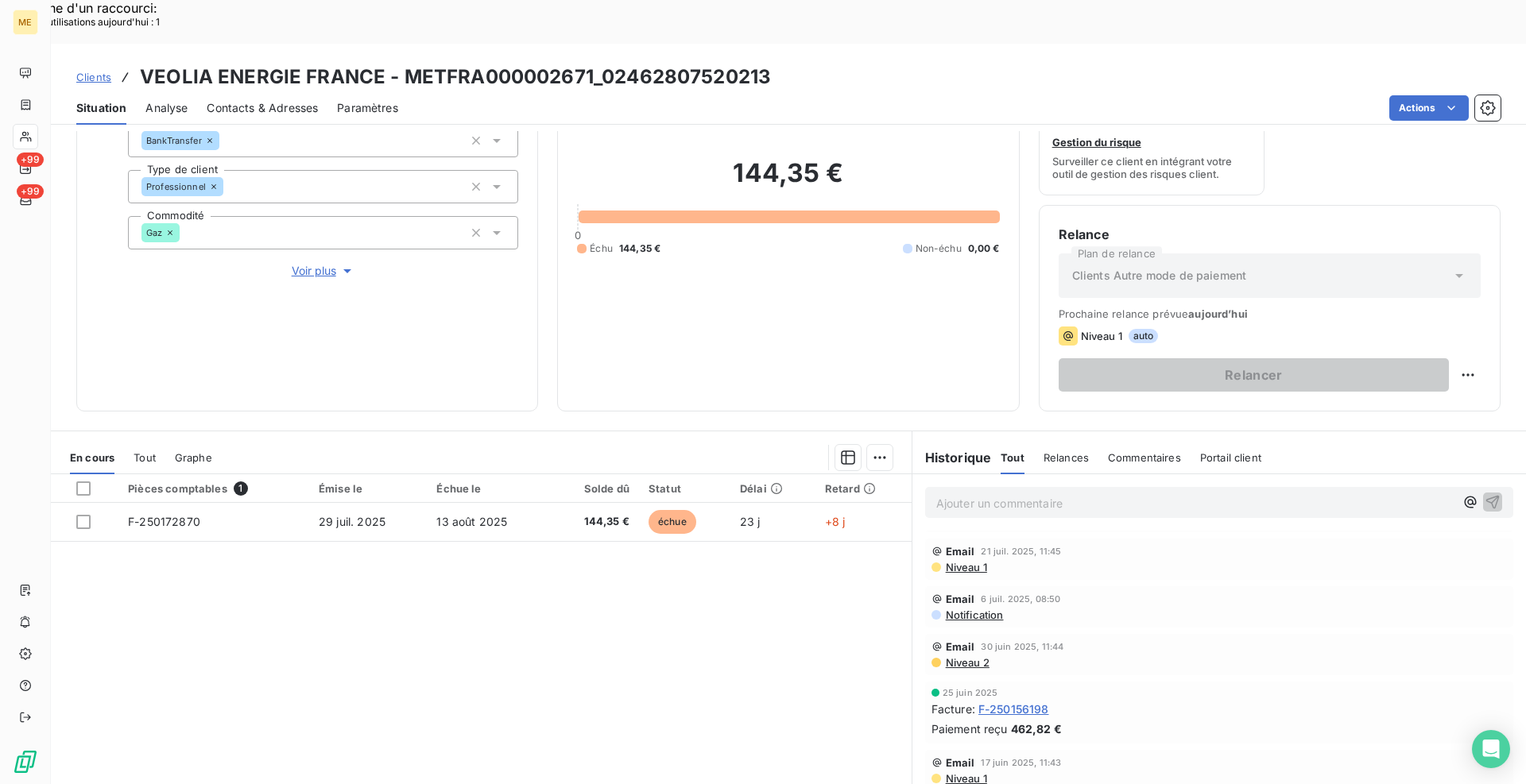
click at [1025, 494] on p "Ajouter un commentaire ﻿" at bounding box center [1195, 503] width 518 height 19
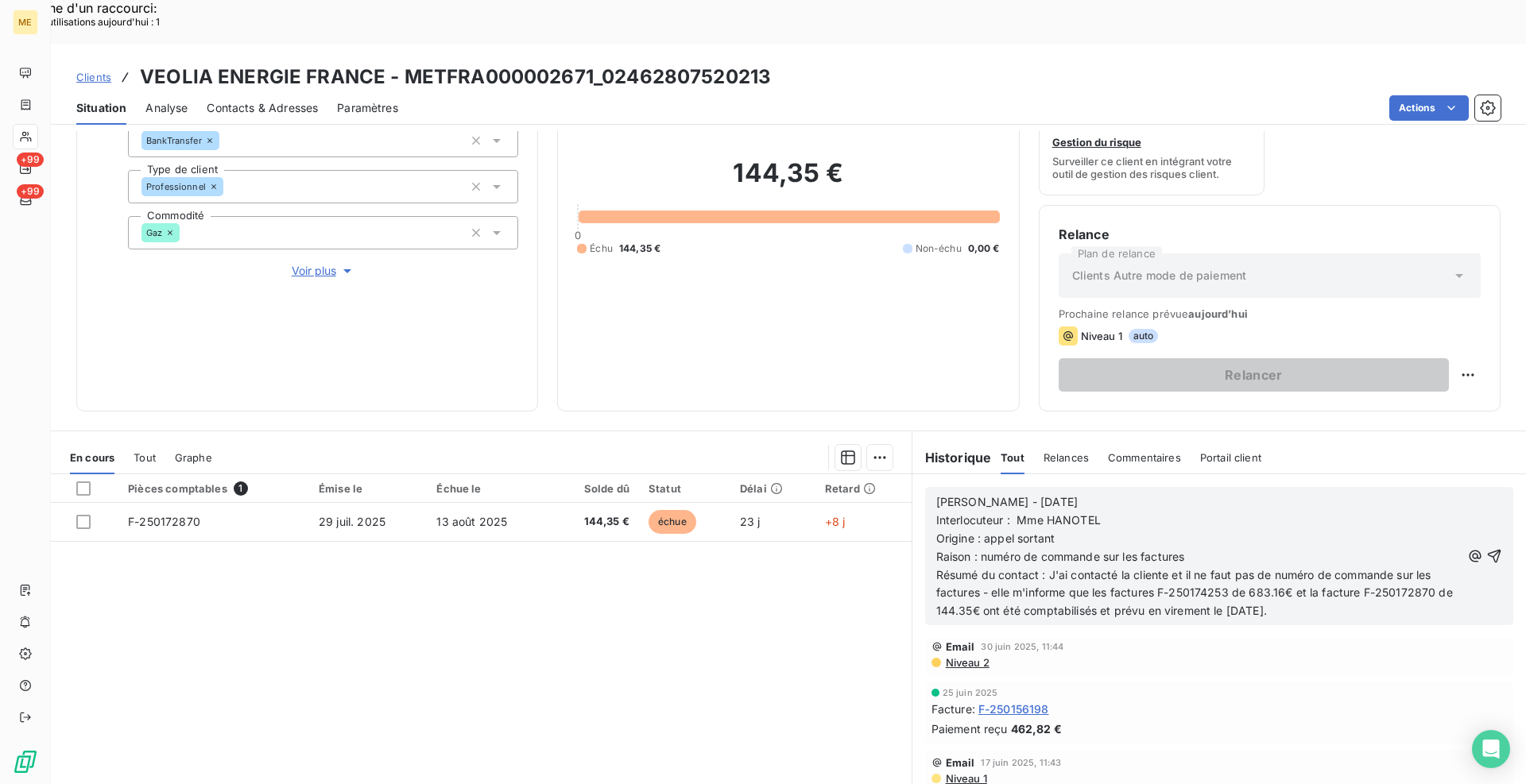
click at [1487, 548] on icon "button" at bounding box center [1495, 556] width 16 height 16
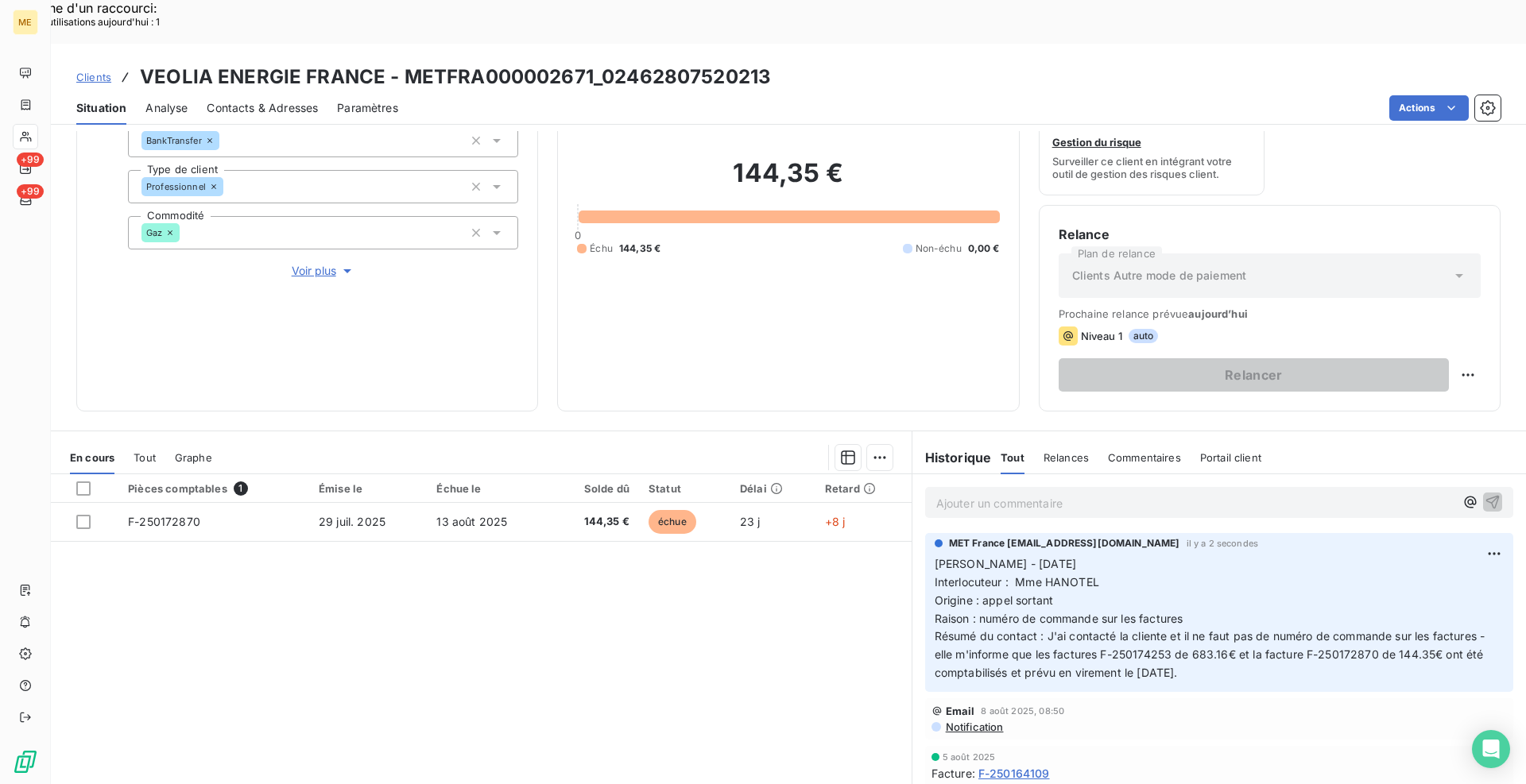
scroll to position [0, 0]
click at [638, 636] on div "Pièces comptables 1 Émise le Échue le Solde dû Statut Délai Retard F-250172870 …" at bounding box center [481, 627] width 861 height 306
click at [1439, 366] on div "Replanifier cette action" at bounding box center [1391, 366] width 142 height 25
select select "7"
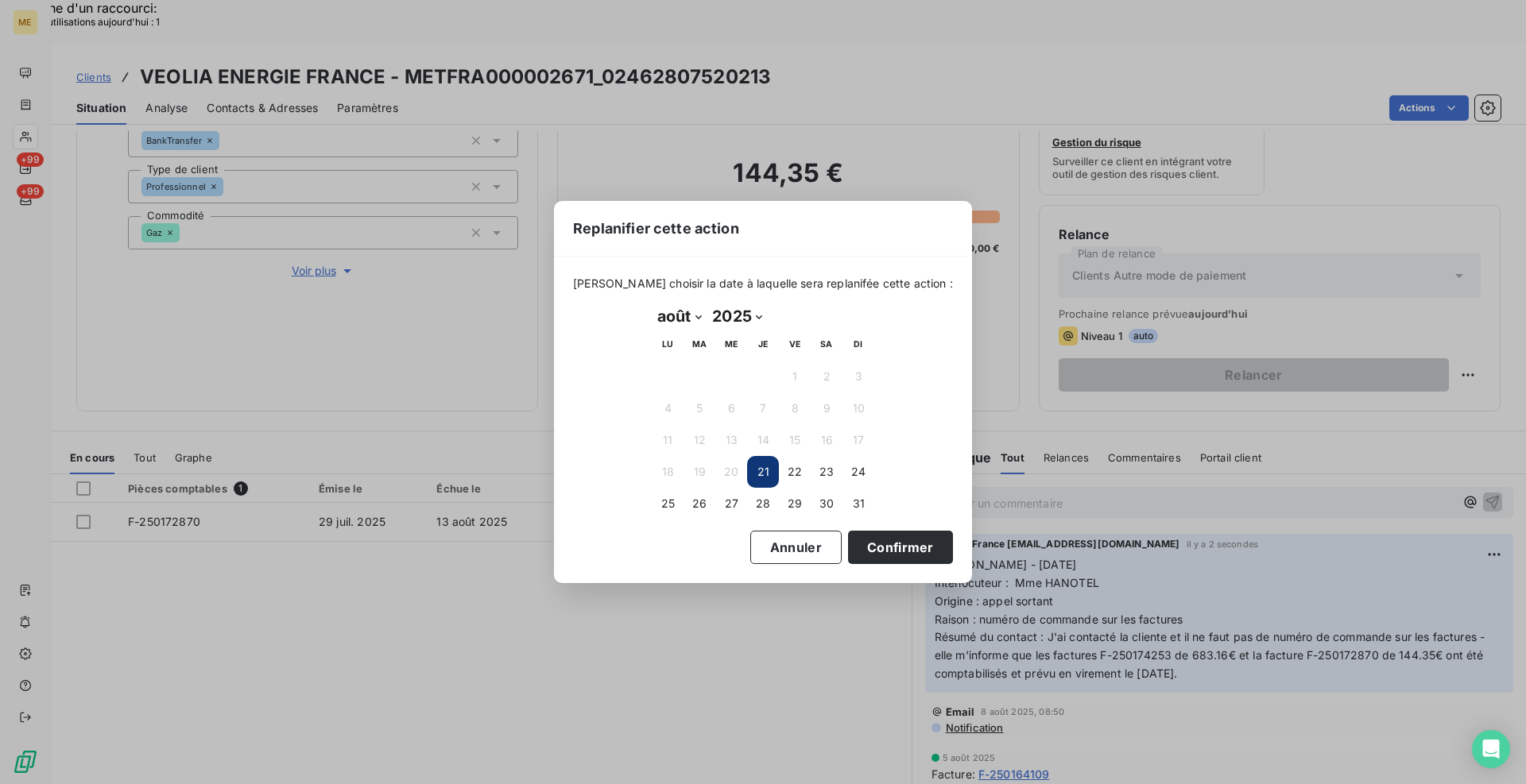
click at [776, 474] on button "21" at bounding box center [763, 471] width 32 height 32
click at [698, 321] on select "janvier février mars avril mai juin juillet août septembre octobre novembre déc…" at bounding box center [680, 315] width 55 height 25
click at [800, 498] on button "29" at bounding box center [794, 503] width 32 height 32
click at [877, 546] on button "Confirmer" at bounding box center [901, 547] width 105 height 33
